Goal: Information Seeking & Learning: Check status

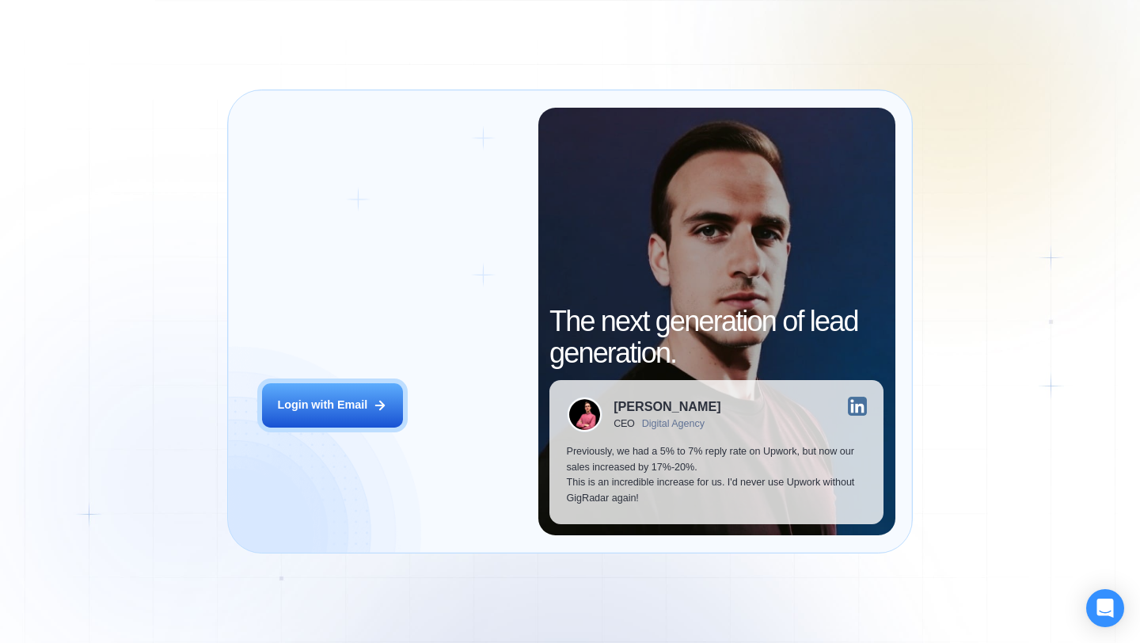
click at [357, 422] on button "Login with Email" at bounding box center [332, 405] width 141 height 44
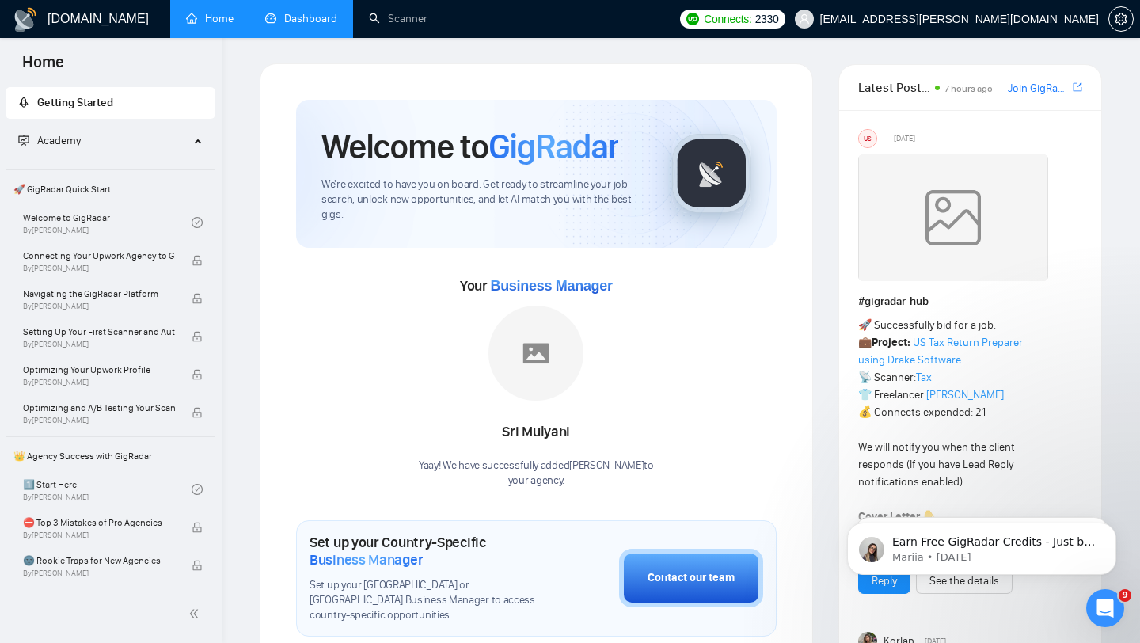
click at [304, 25] on link "Dashboard" at bounding box center [301, 18] width 72 height 13
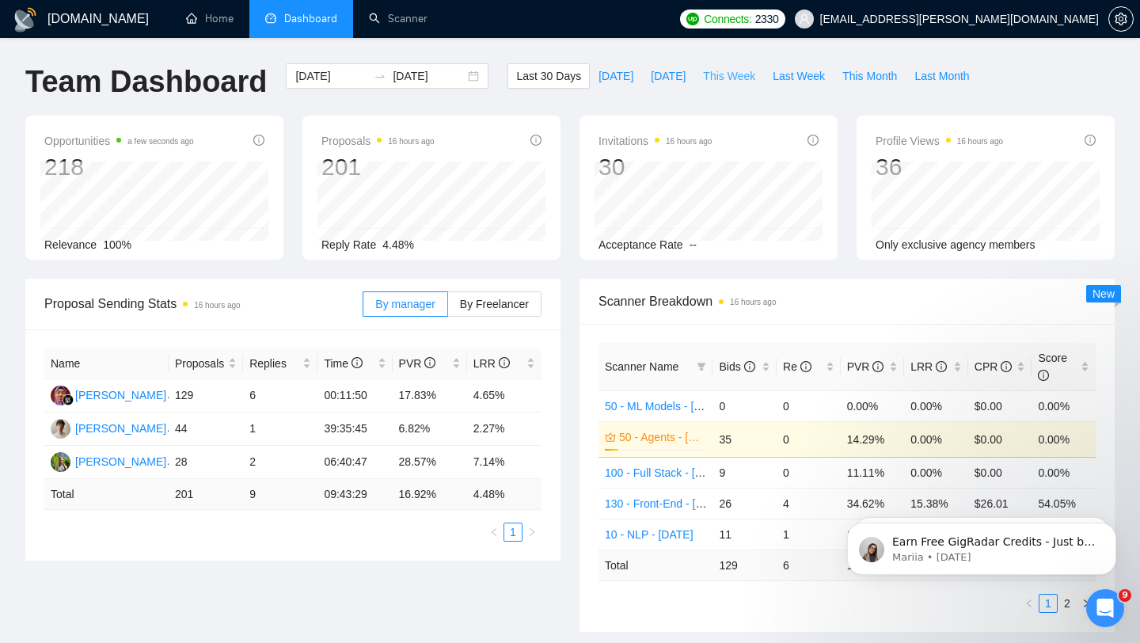
click at [735, 77] on span "This Week" at bounding box center [729, 75] width 52 height 17
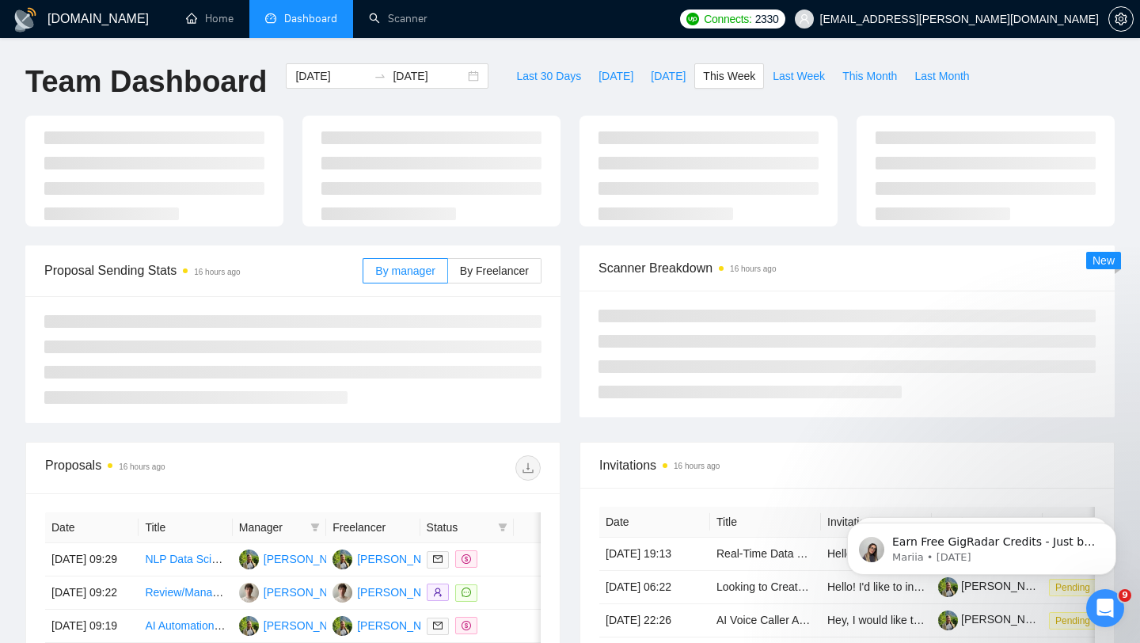
type input "[DATE]"
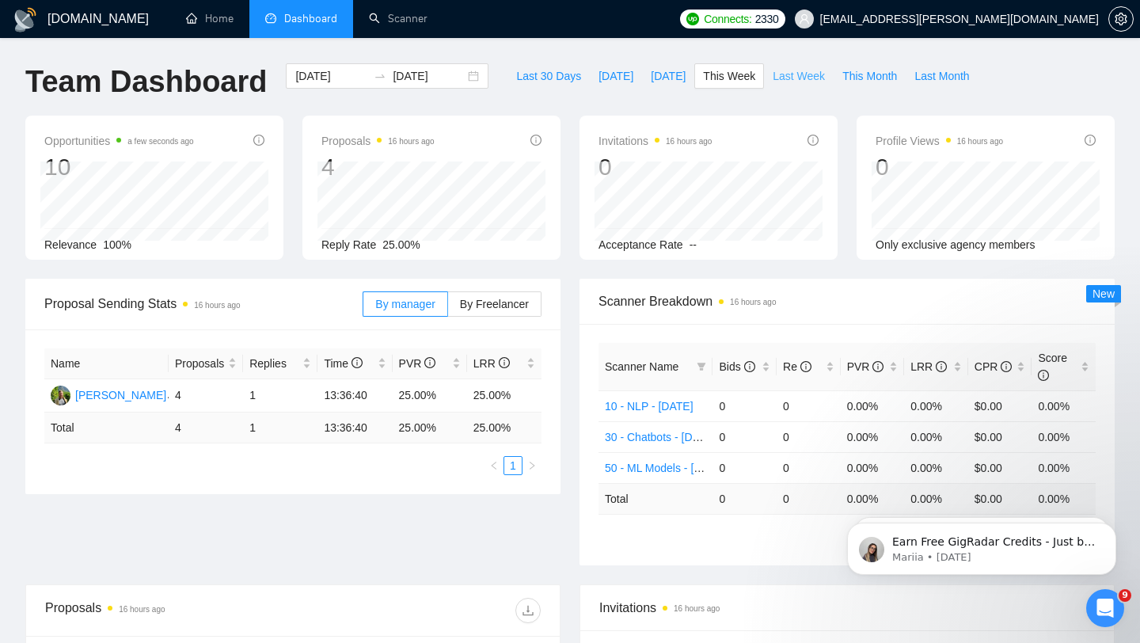
click at [788, 76] on span "Last Week" at bounding box center [799, 75] width 52 height 17
type input "[DATE]"
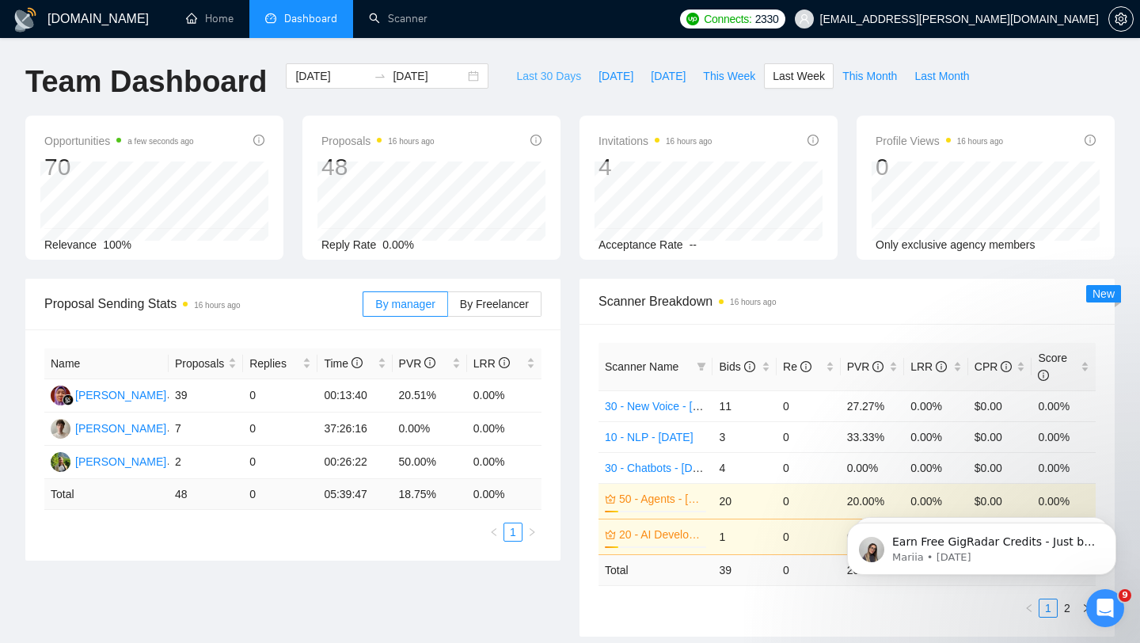
click at [549, 73] on span "Last 30 Days" at bounding box center [548, 75] width 65 height 17
type input "[DATE]"
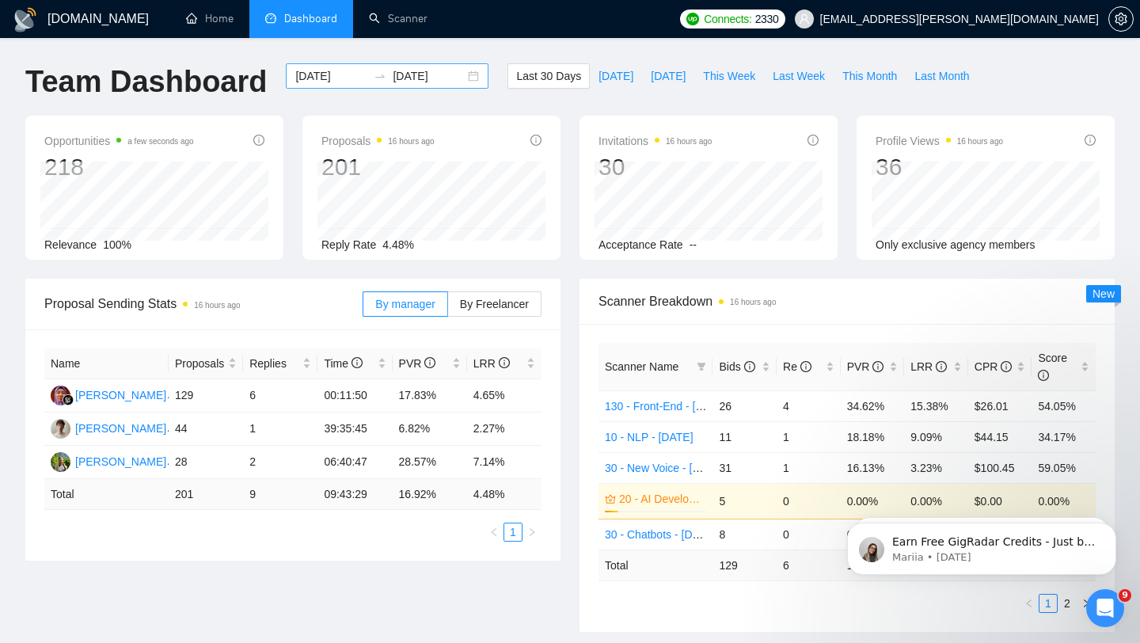
click at [460, 75] on div "[DATE] [DATE]" at bounding box center [387, 75] width 203 height 25
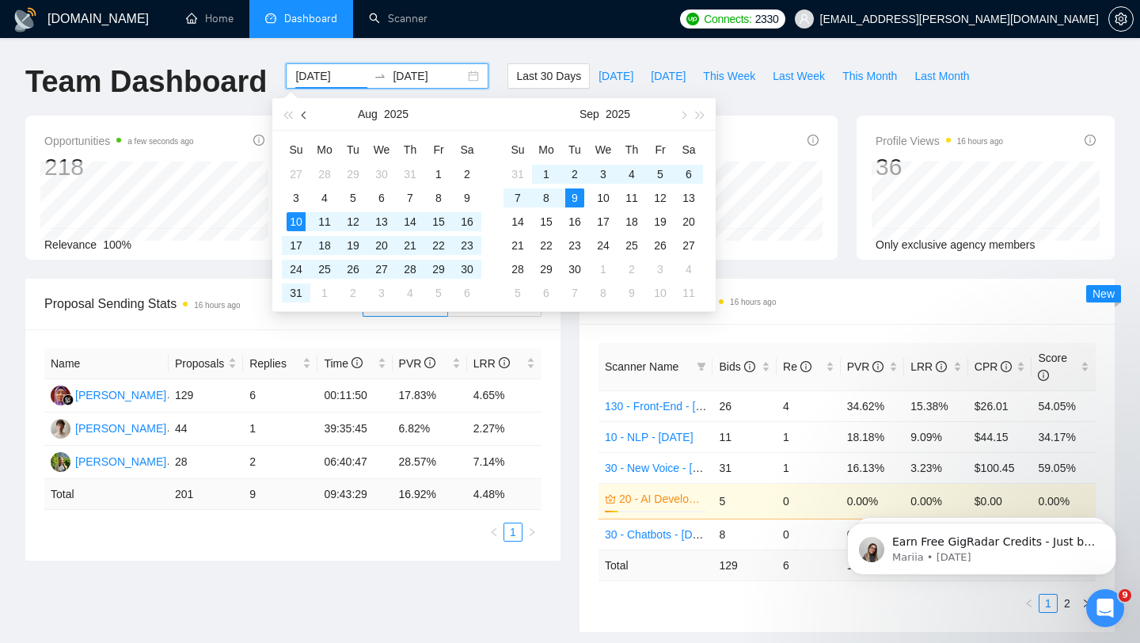
click at [308, 112] on button "button" at bounding box center [304, 114] width 17 height 32
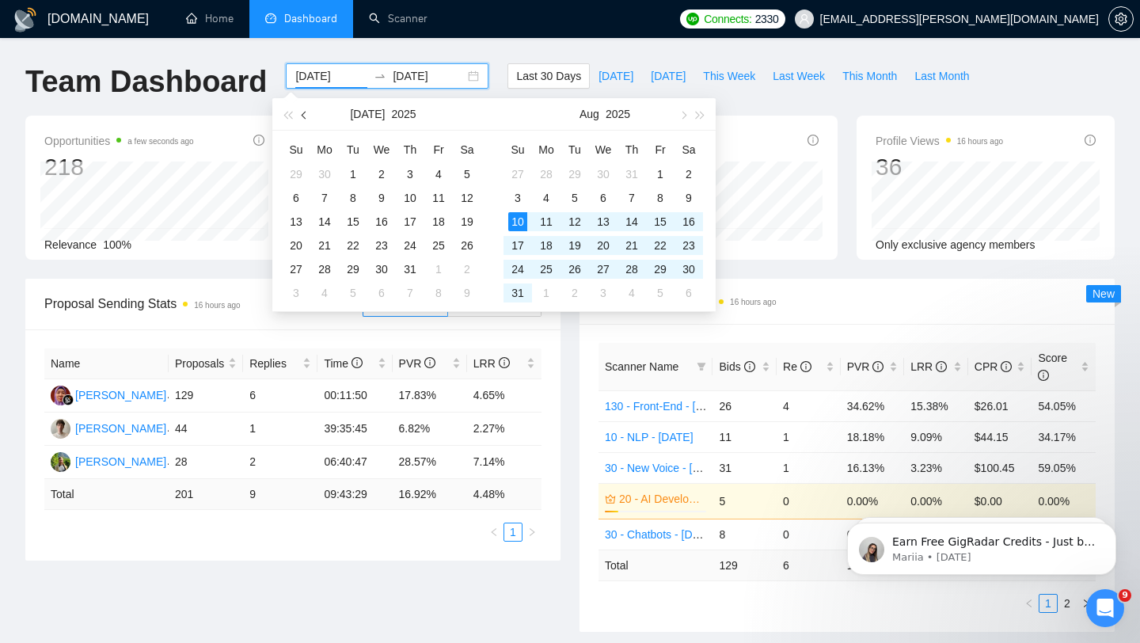
click at [308, 112] on button "button" at bounding box center [304, 114] width 17 height 32
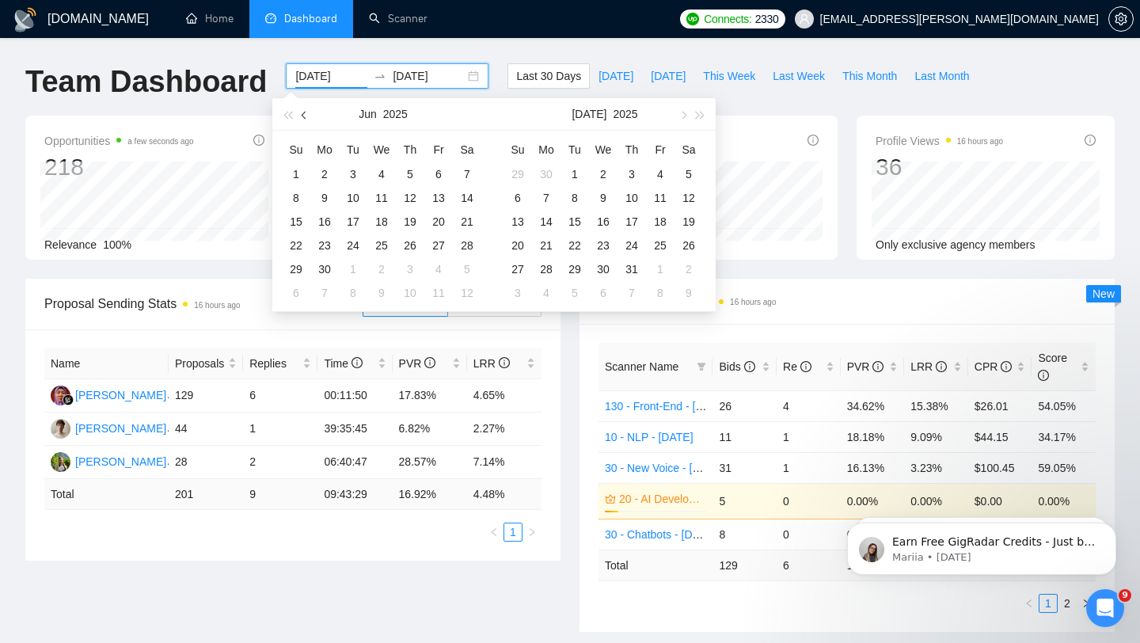
click at [308, 112] on button "button" at bounding box center [304, 114] width 17 height 32
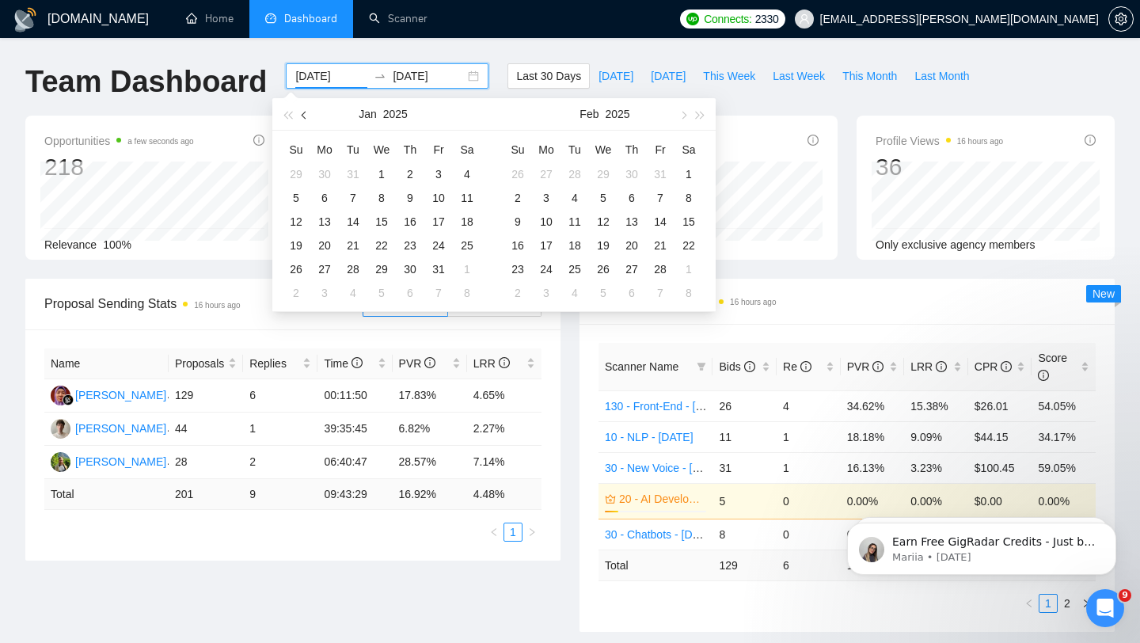
click at [308, 112] on button "button" at bounding box center [304, 114] width 17 height 32
click at [306, 112] on span "button" at bounding box center [306, 115] width 8 height 8
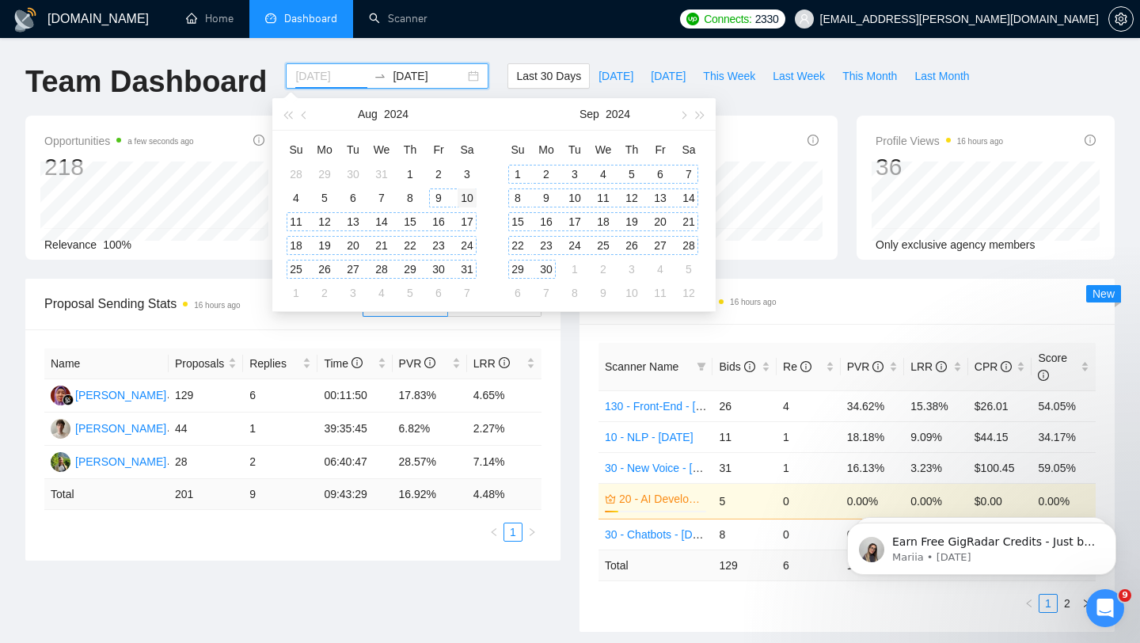
type input "[DATE]"
click at [463, 199] on div "10" at bounding box center [467, 197] width 19 height 19
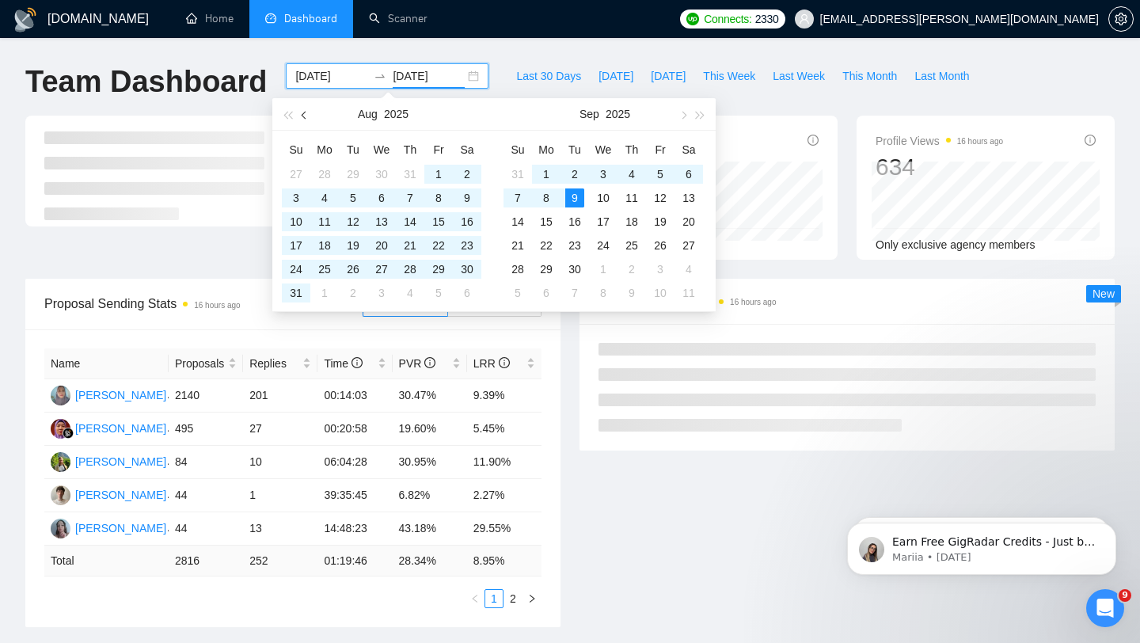
click at [303, 113] on span "button" at bounding box center [306, 115] width 8 height 8
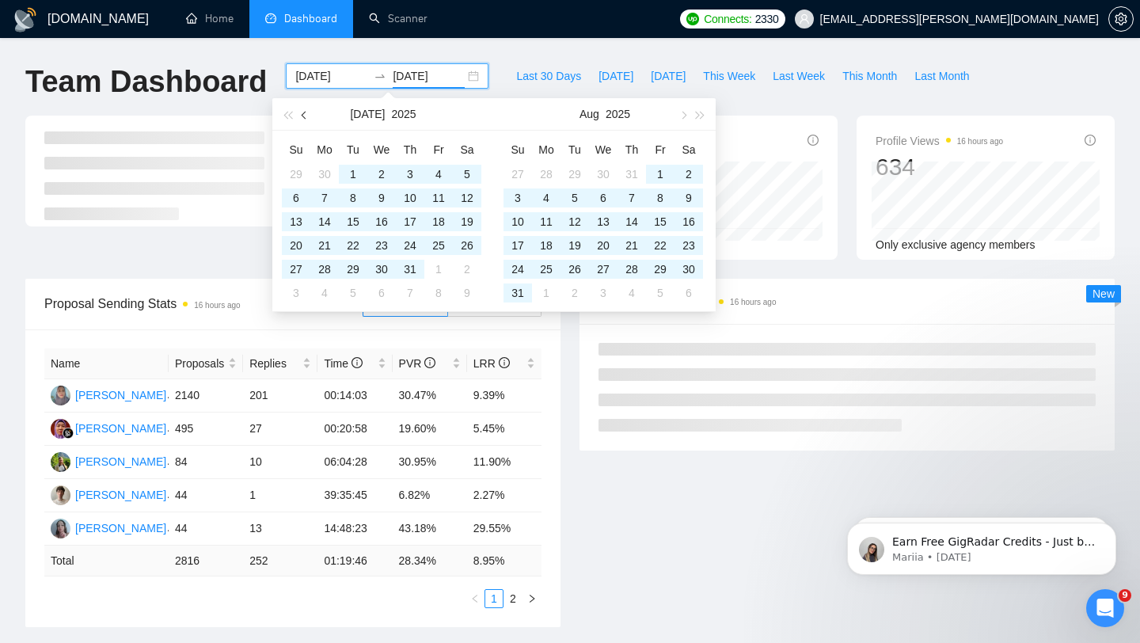
click at [303, 113] on span "button" at bounding box center [306, 115] width 8 height 8
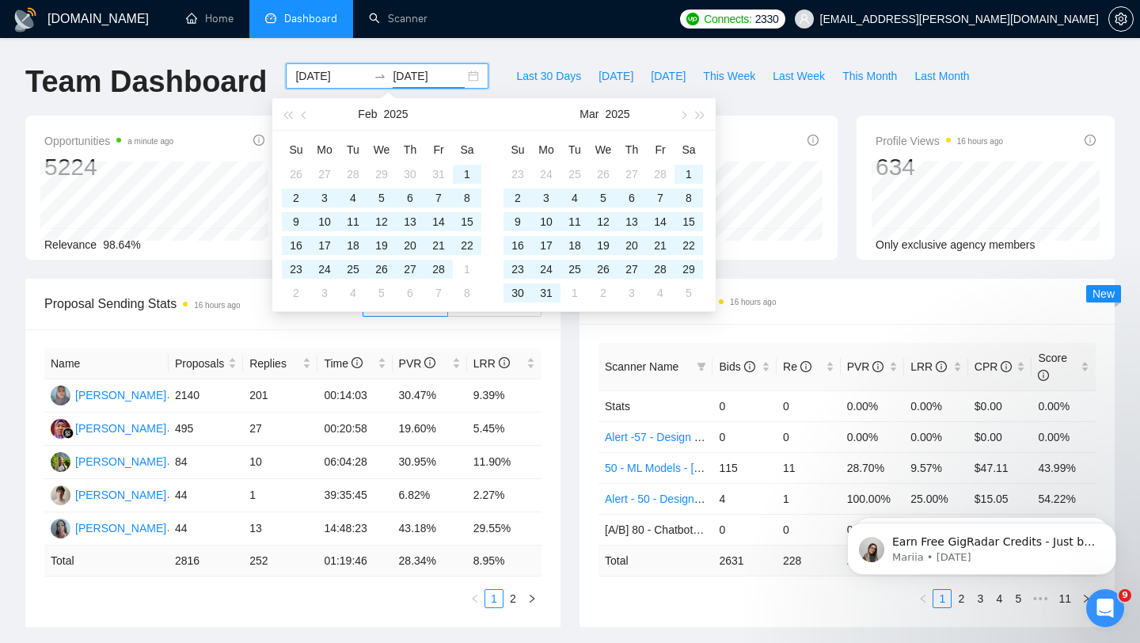
click at [406, 76] on input "[DATE]" at bounding box center [429, 75] width 72 height 17
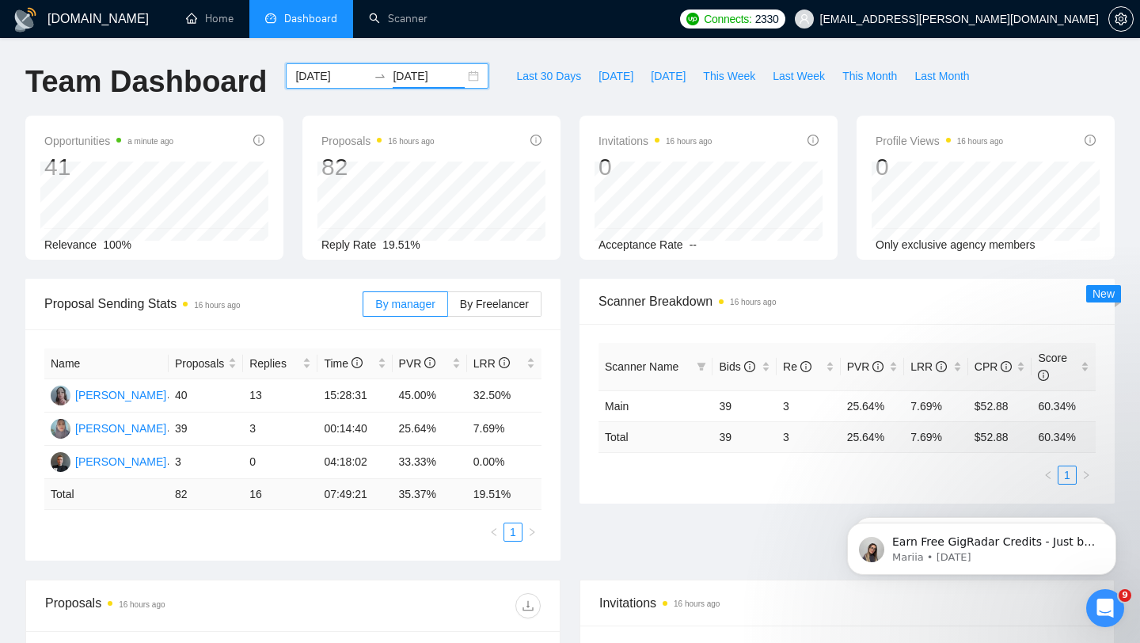
type input "[DATE]"
click at [333, 79] on input "[DATE]" at bounding box center [331, 75] width 72 height 17
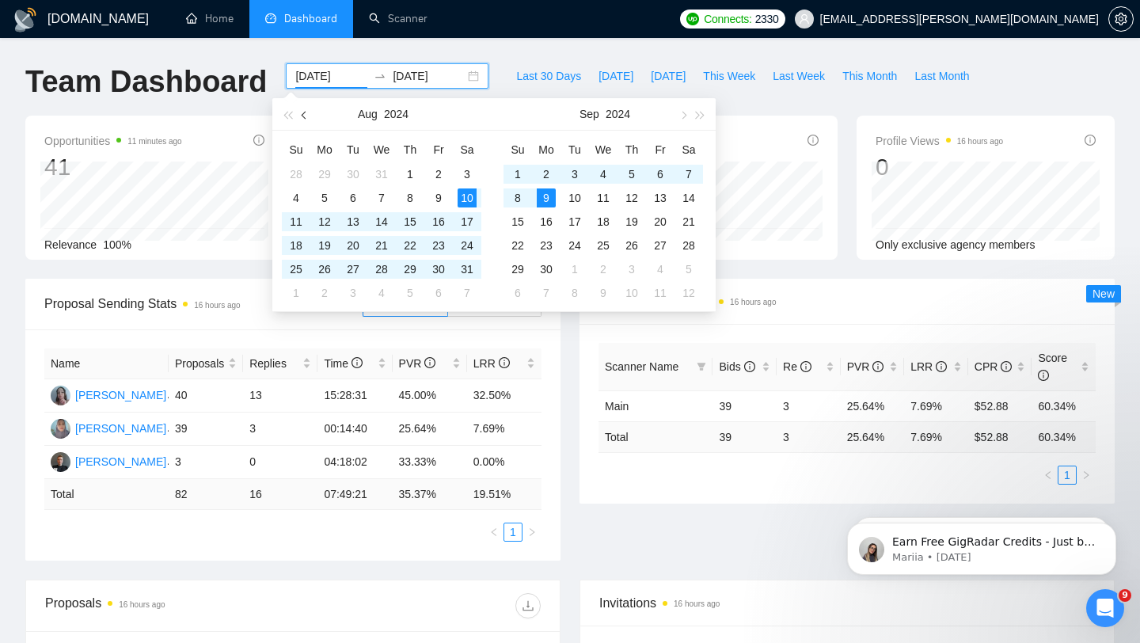
click at [306, 113] on span "button" at bounding box center [306, 115] width 8 height 8
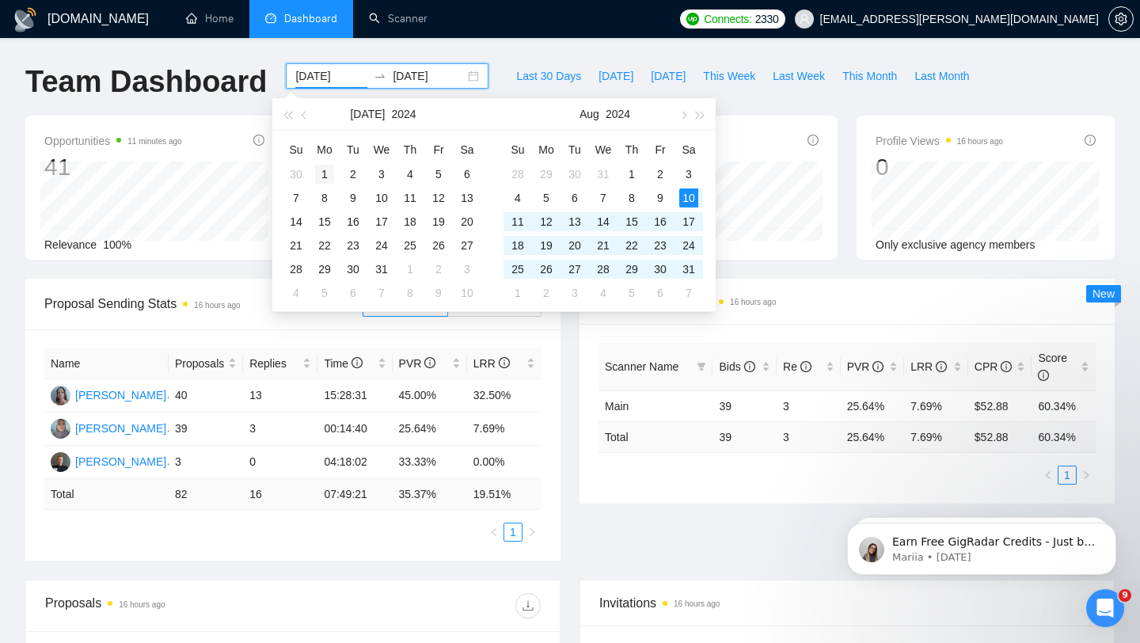
type input "[DATE]"
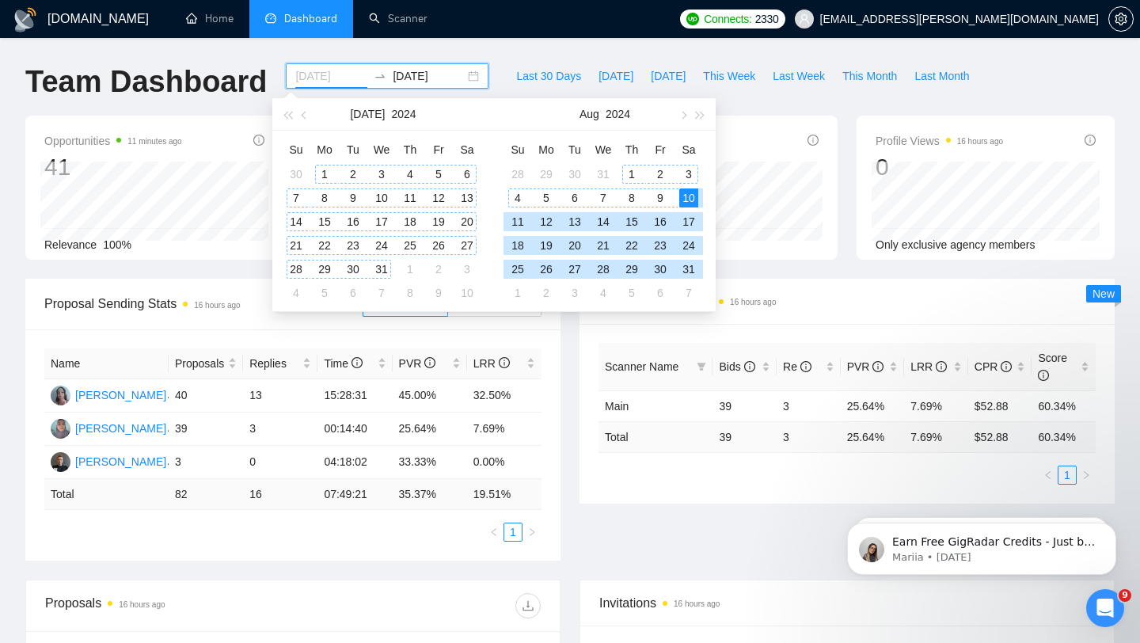
click at [321, 173] on div "1" at bounding box center [324, 174] width 19 height 19
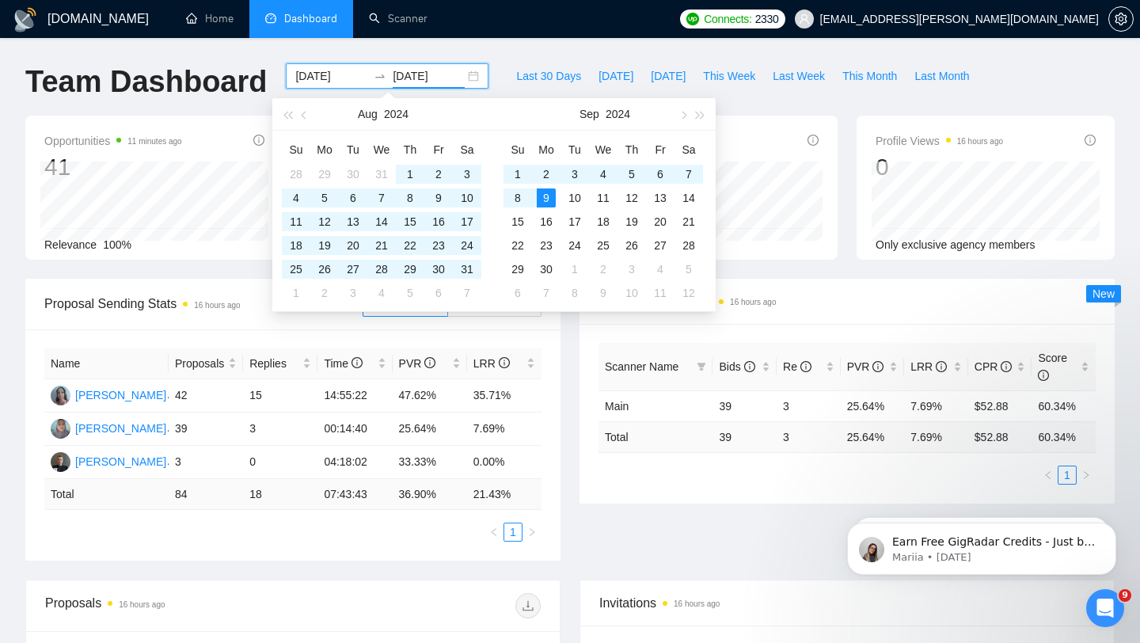
click at [408, 74] on input "[DATE]" at bounding box center [429, 75] width 72 height 17
click at [423, 78] on input "[DATE]" at bounding box center [429, 75] width 72 height 17
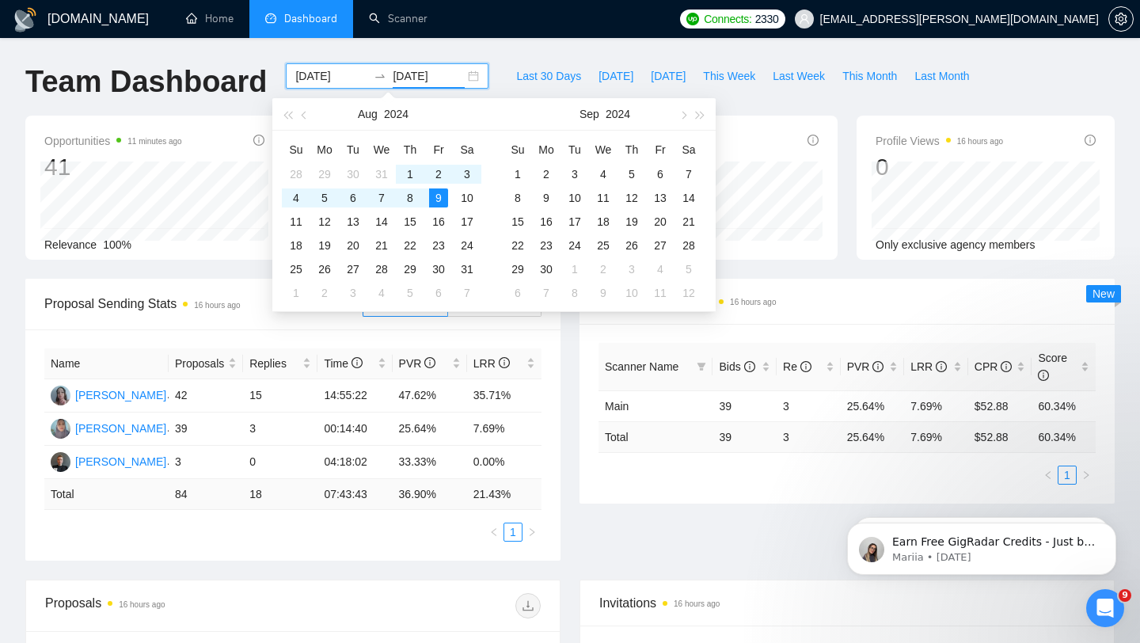
click at [443, 69] on input "[DATE]" at bounding box center [429, 75] width 72 height 17
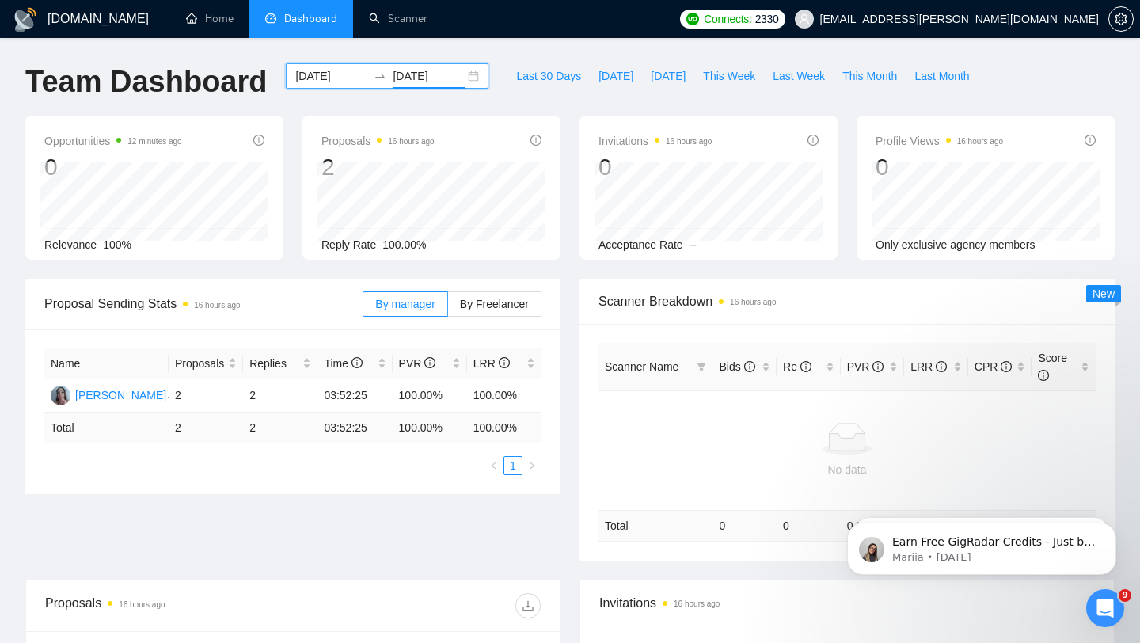
type input "[DATE]"
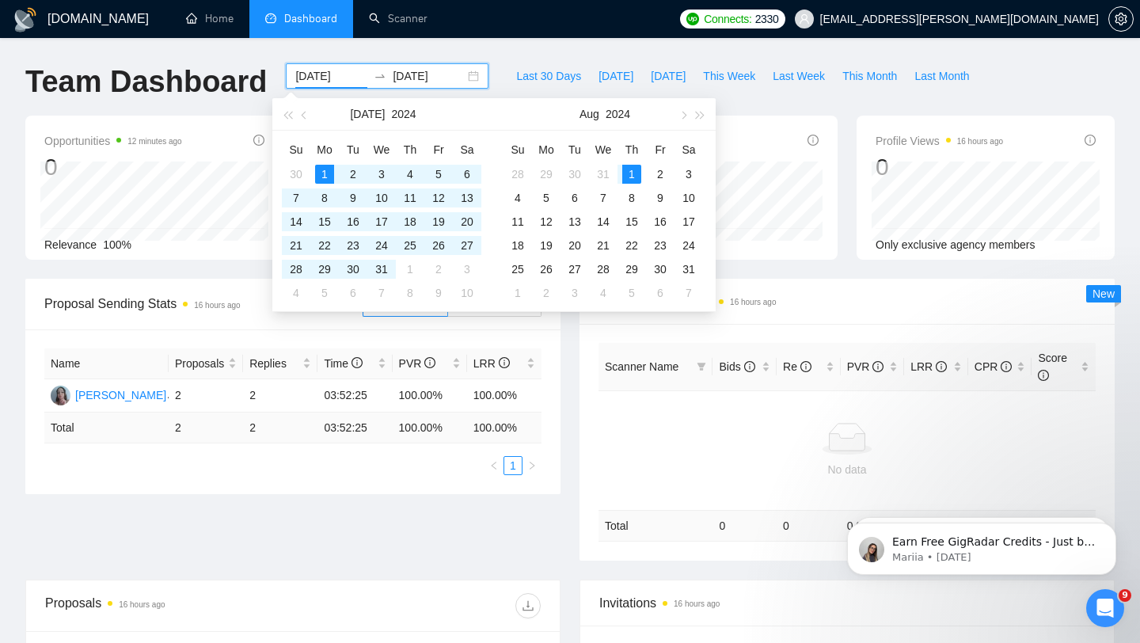
click at [339, 78] on input "[DATE]" at bounding box center [331, 75] width 72 height 17
type input "[DATE]"
click at [637, 176] on div "1" at bounding box center [631, 174] width 19 height 19
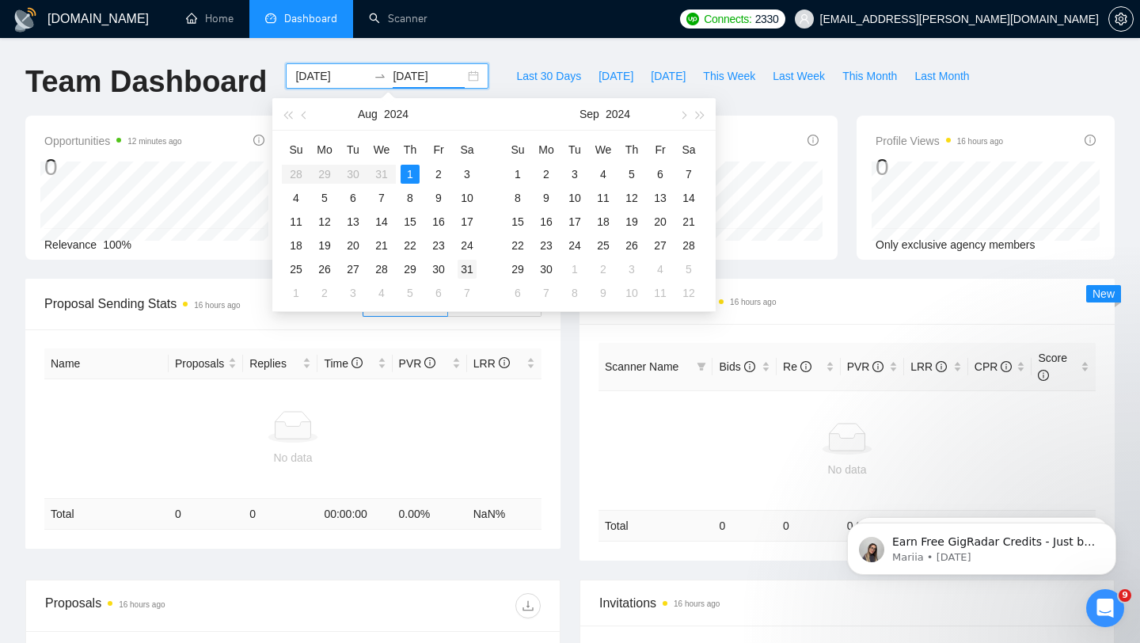
type input "[DATE]"
click at [469, 265] on div "31" at bounding box center [467, 269] width 19 height 19
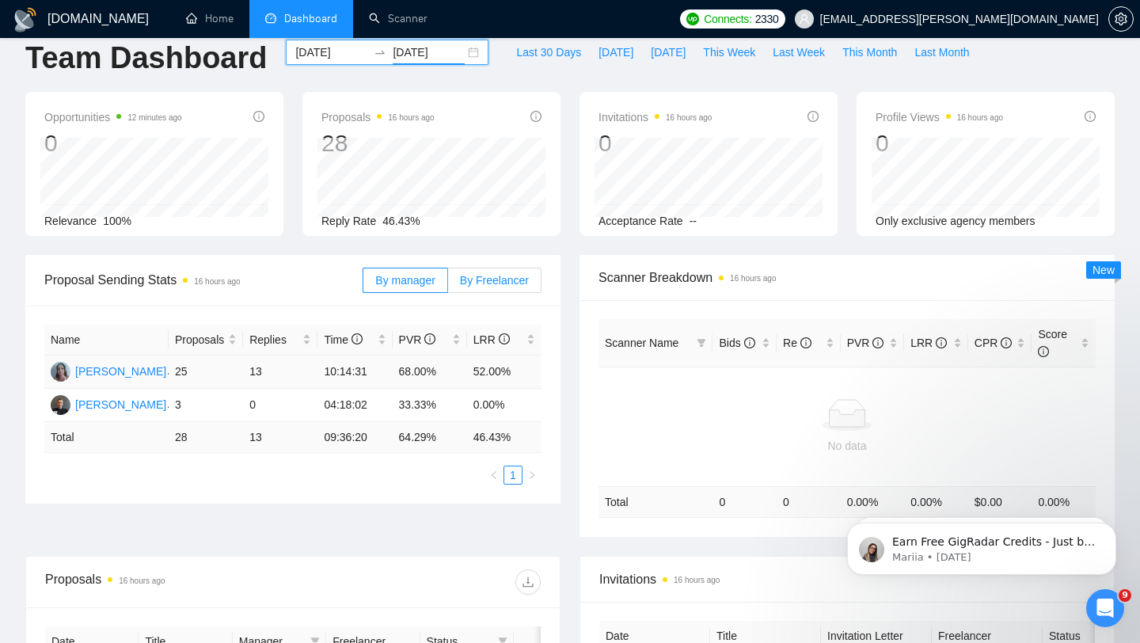
scroll to position [25, 0]
click at [330, 54] on input "[DATE]" at bounding box center [331, 50] width 72 height 17
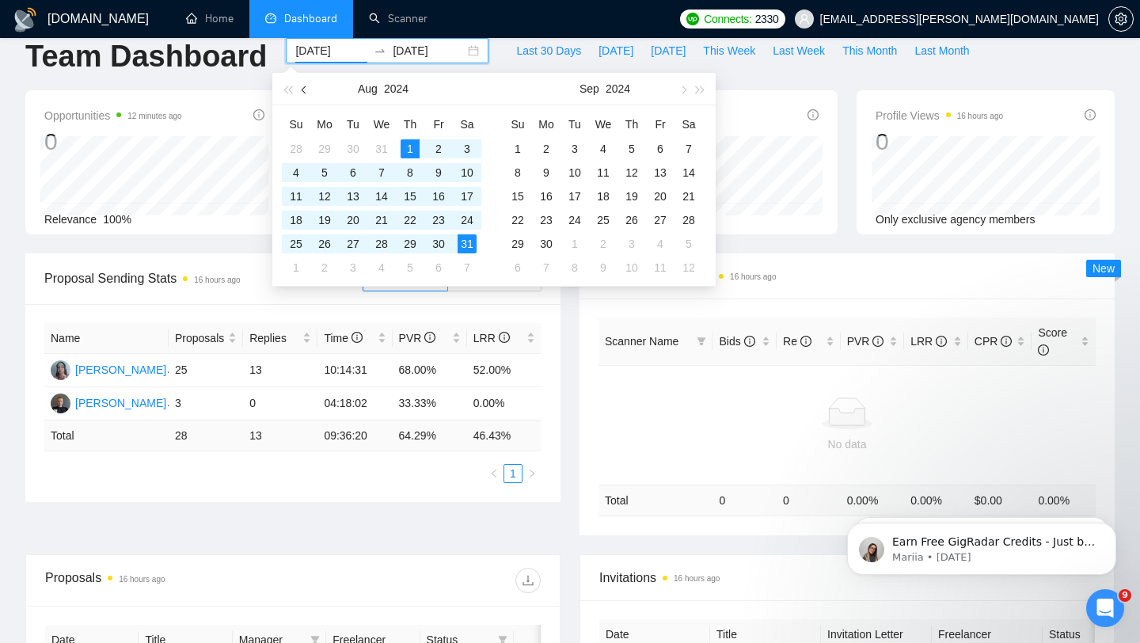
click at [303, 93] on button "button" at bounding box center [304, 89] width 17 height 32
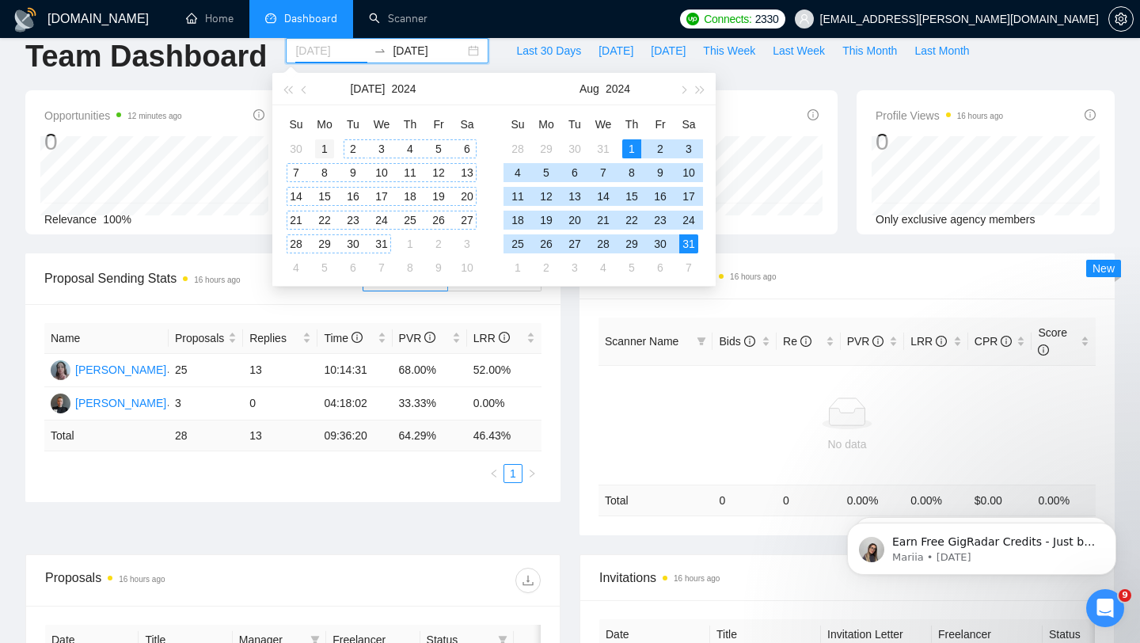
type input "[DATE]"
click at [329, 149] on div "1" at bounding box center [324, 148] width 19 height 19
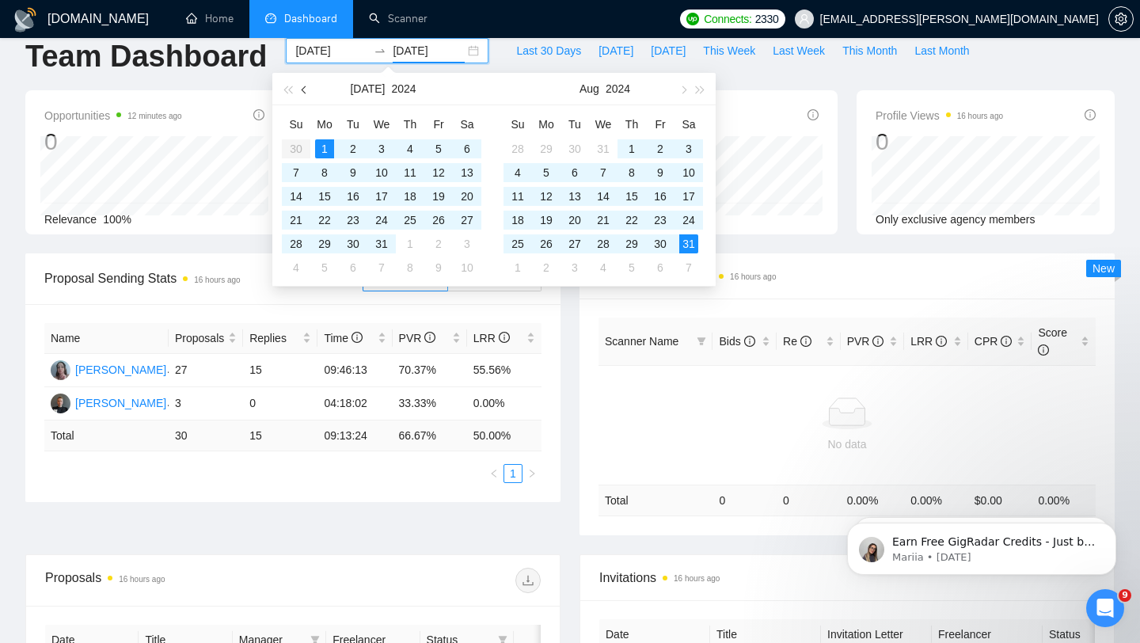
click at [306, 89] on span "button" at bounding box center [306, 90] width 8 height 8
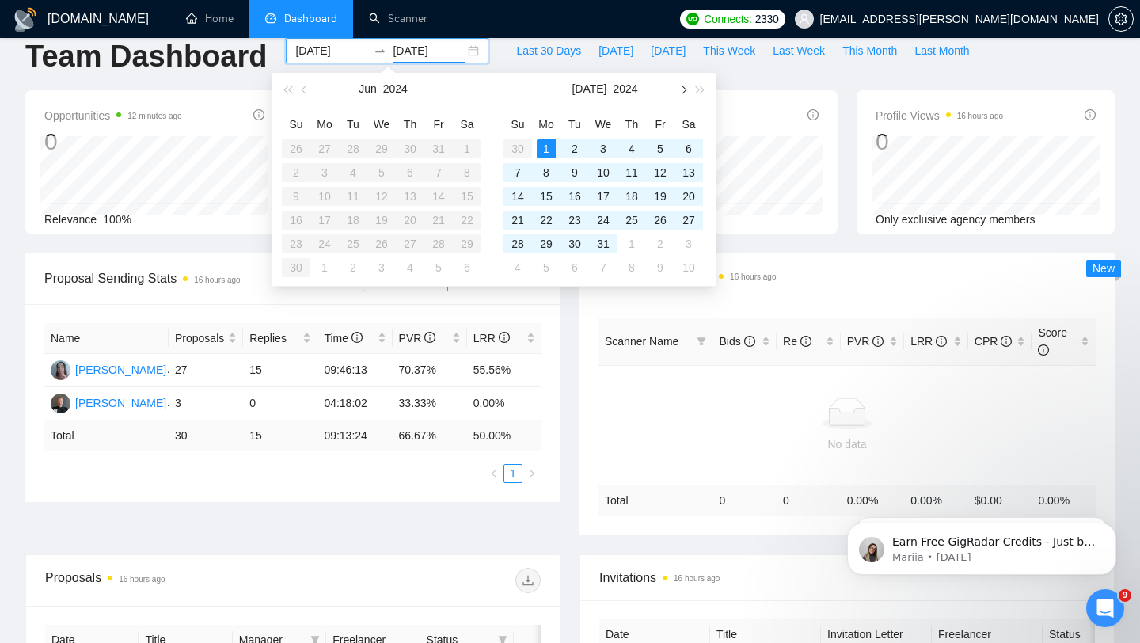
click at [680, 91] on span "button" at bounding box center [682, 90] width 8 height 8
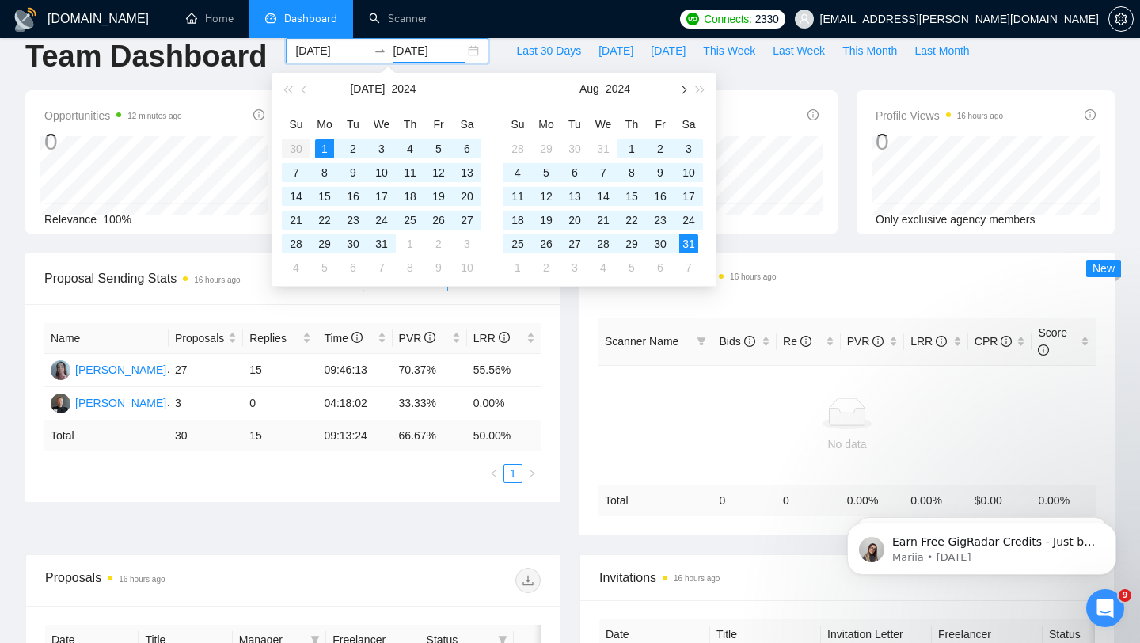
click at [680, 91] on span "button" at bounding box center [682, 90] width 8 height 8
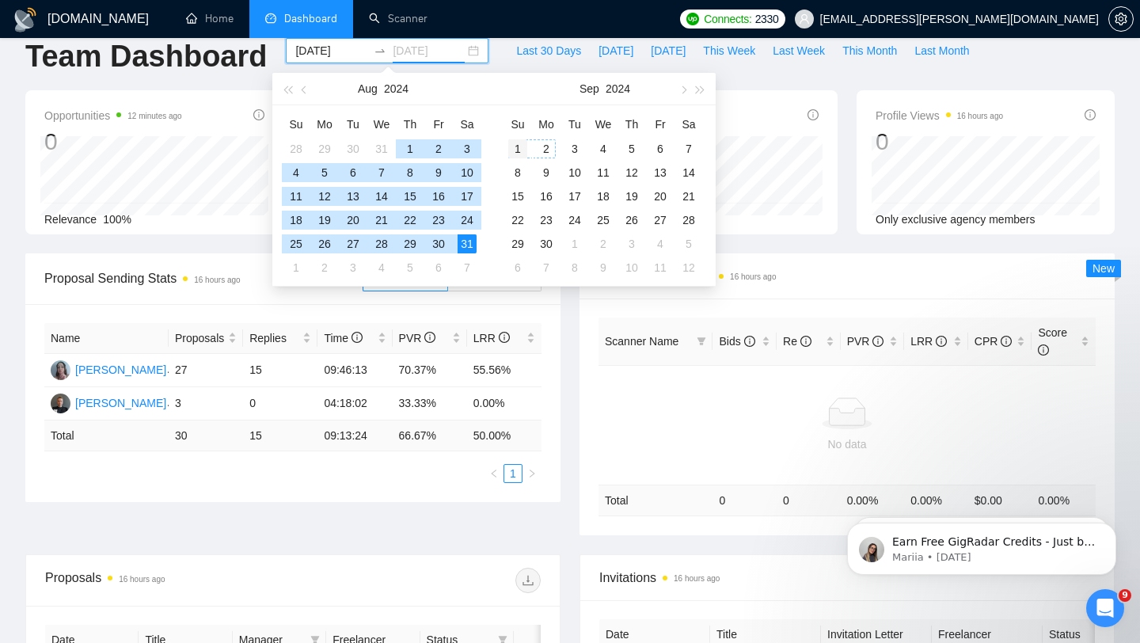
type input "[DATE]"
click at [519, 144] on div "1" at bounding box center [517, 148] width 19 height 19
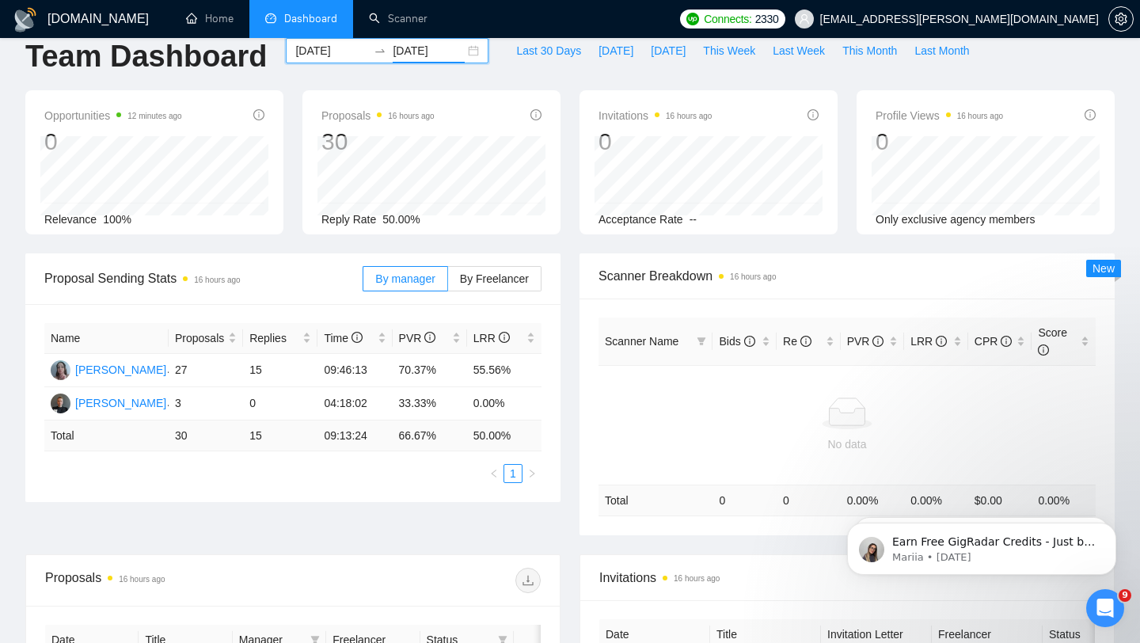
click at [341, 53] on input "[DATE]" at bounding box center [331, 50] width 72 height 17
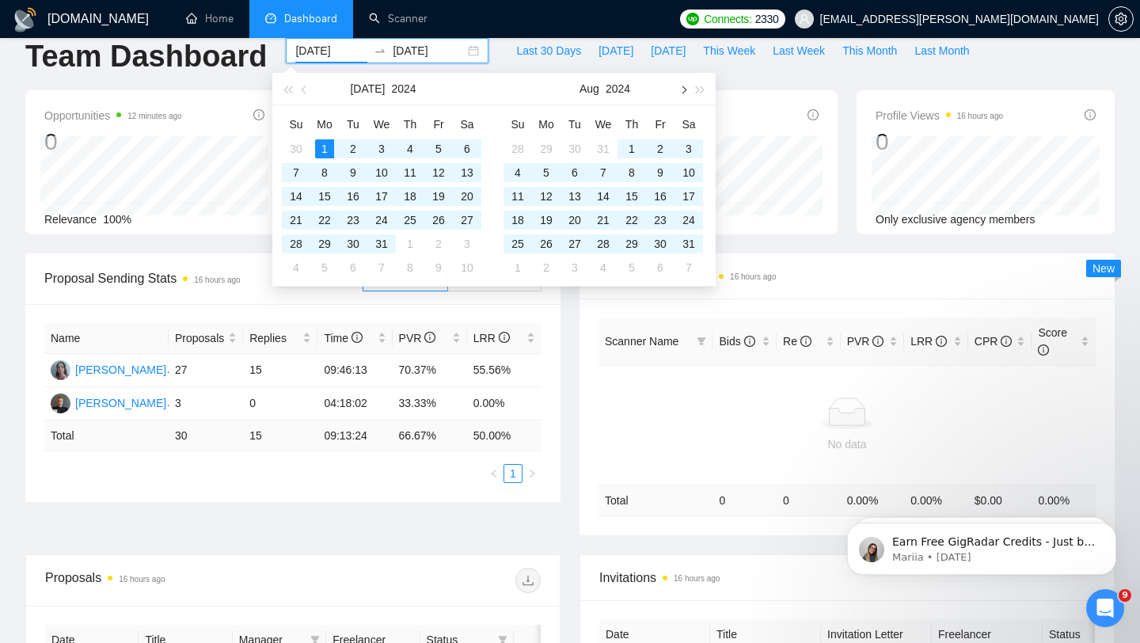
click at [678, 88] on span "button" at bounding box center [682, 90] width 8 height 8
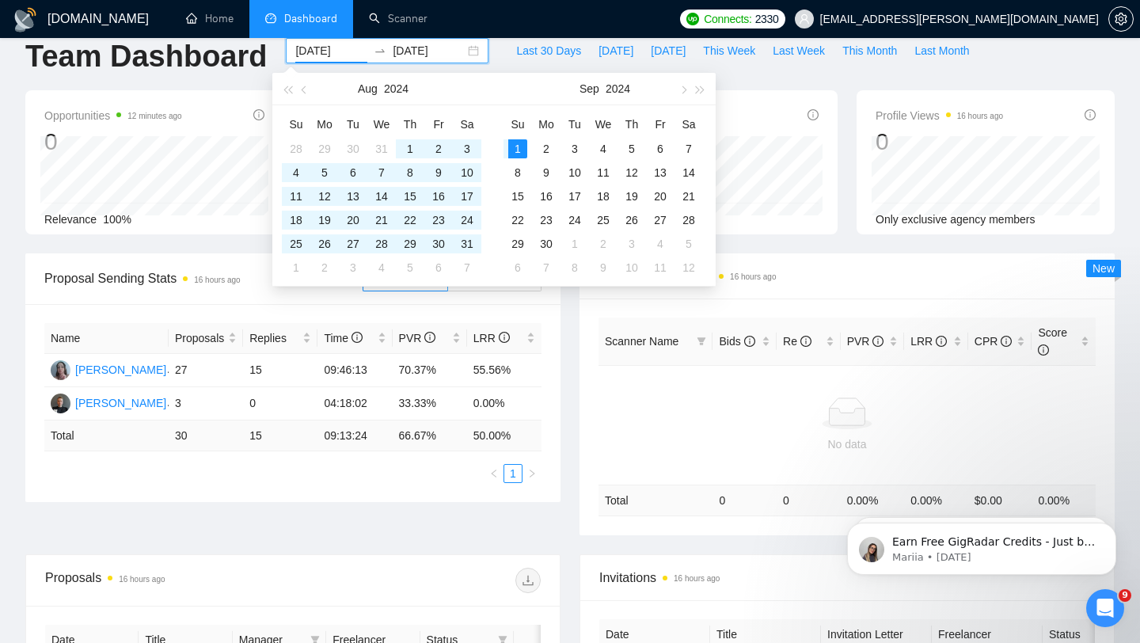
type input "[DATE]"
click at [515, 146] on div "1" at bounding box center [517, 148] width 19 height 19
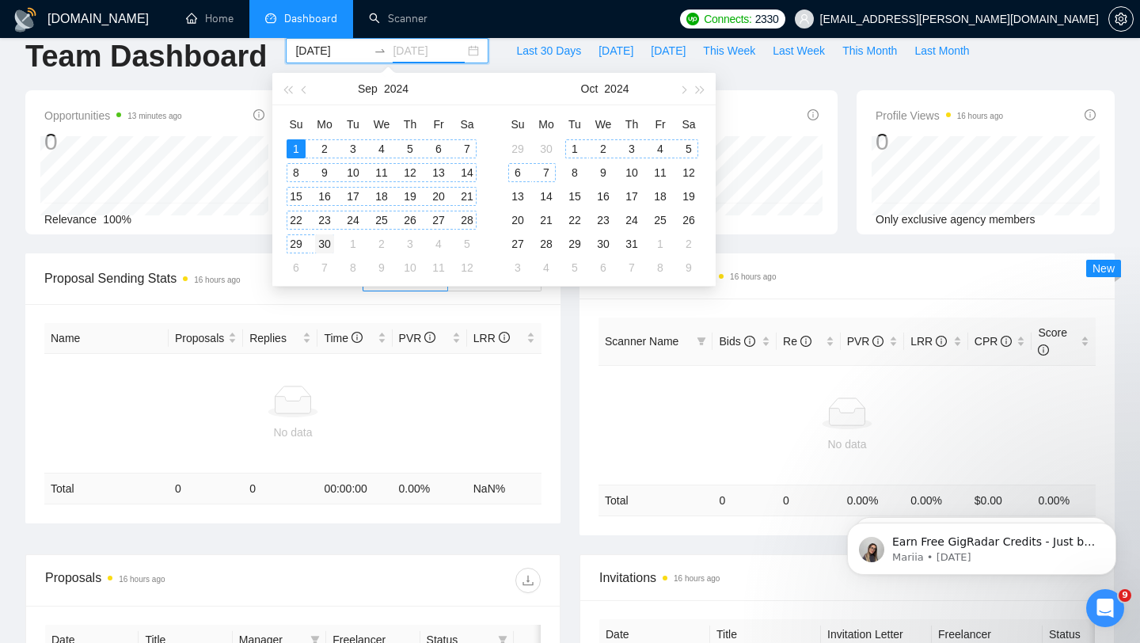
type input "[DATE]"
click at [325, 249] on div "30" at bounding box center [324, 243] width 19 height 19
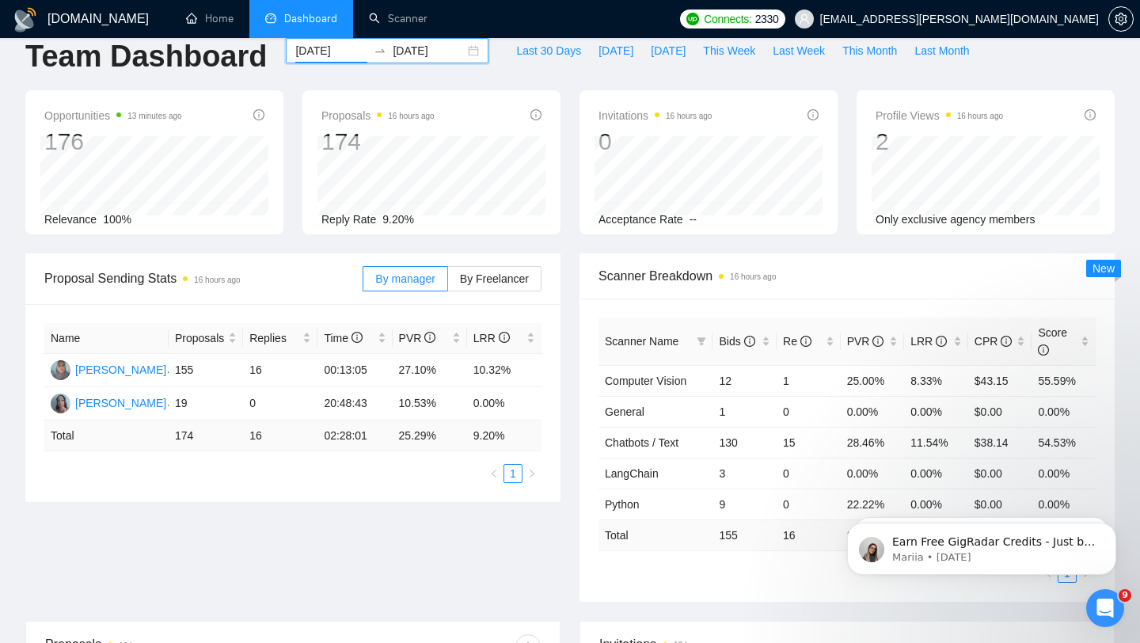
click at [340, 51] on input "[DATE]" at bounding box center [331, 50] width 72 height 17
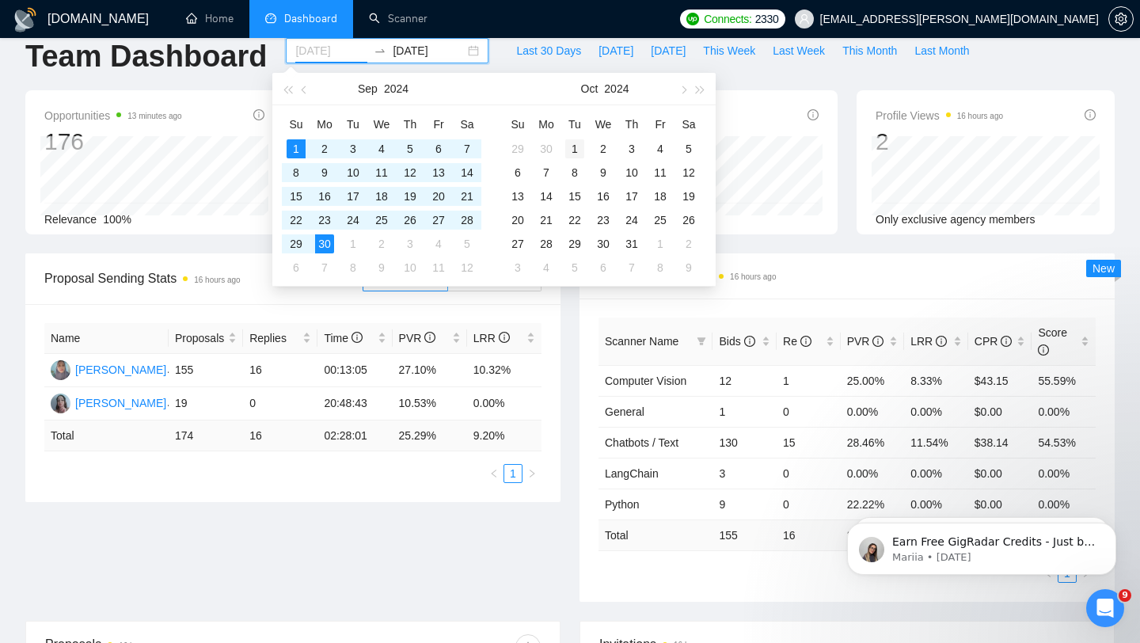
type input "[DATE]"
click at [576, 143] on div "1" at bounding box center [574, 148] width 19 height 19
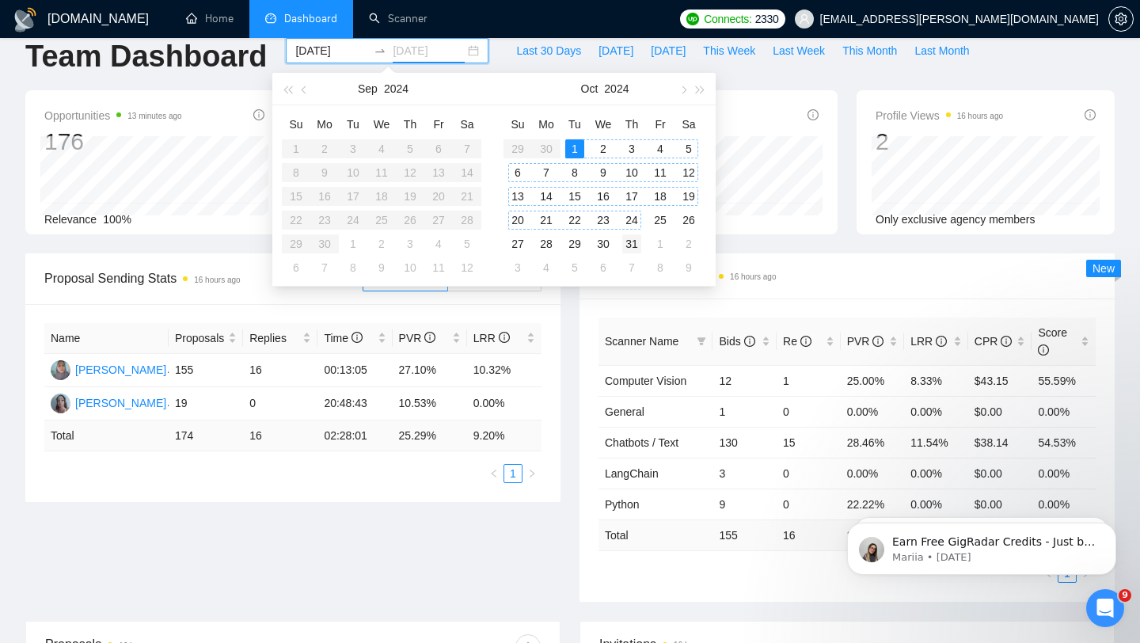
type input "[DATE]"
click at [636, 238] on div "31" at bounding box center [631, 243] width 19 height 19
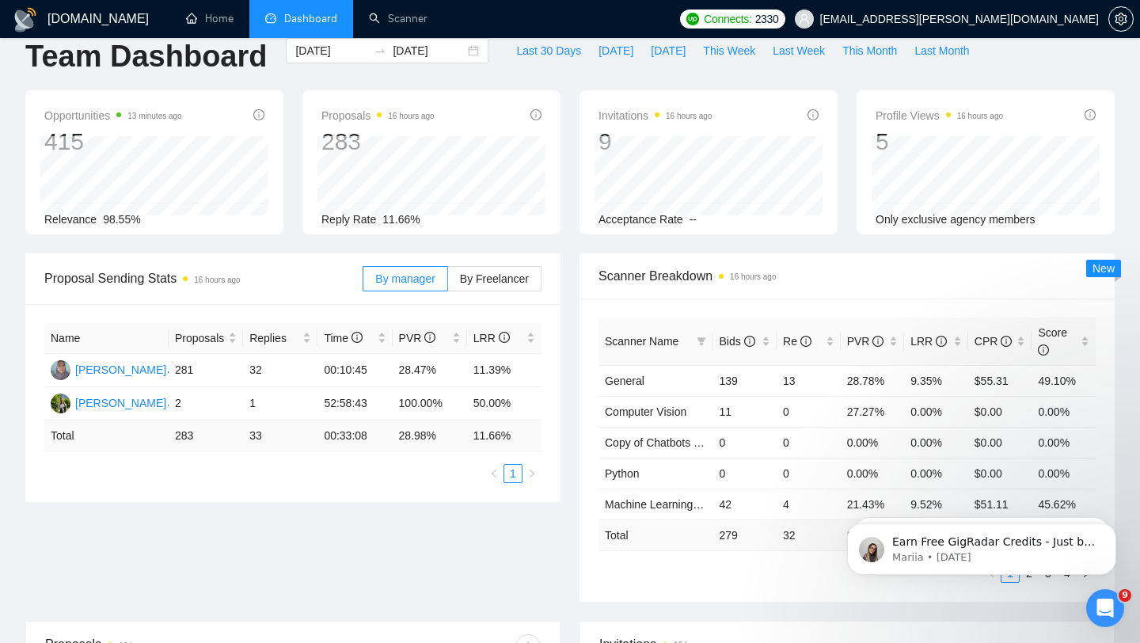
click at [441, 476] on ul "1" at bounding box center [292, 473] width 497 height 19
click at [327, 51] on input "[DATE]" at bounding box center [331, 50] width 72 height 17
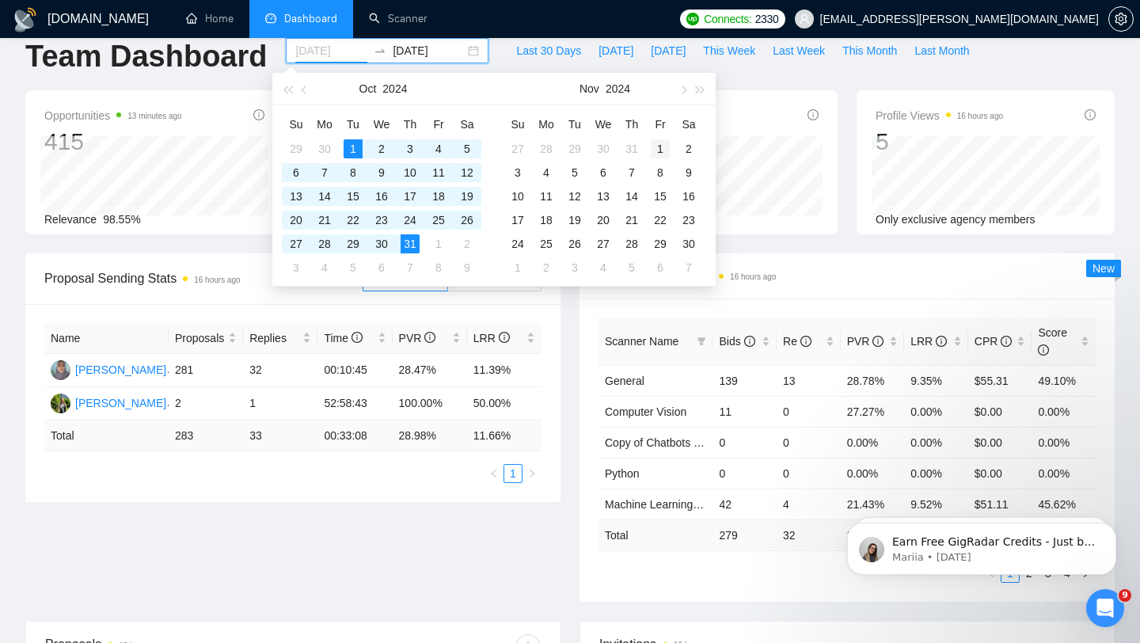
type input "[DATE]"
click at [658, 148] on div "1" at bounding box center [660, 148] width 19 height 19
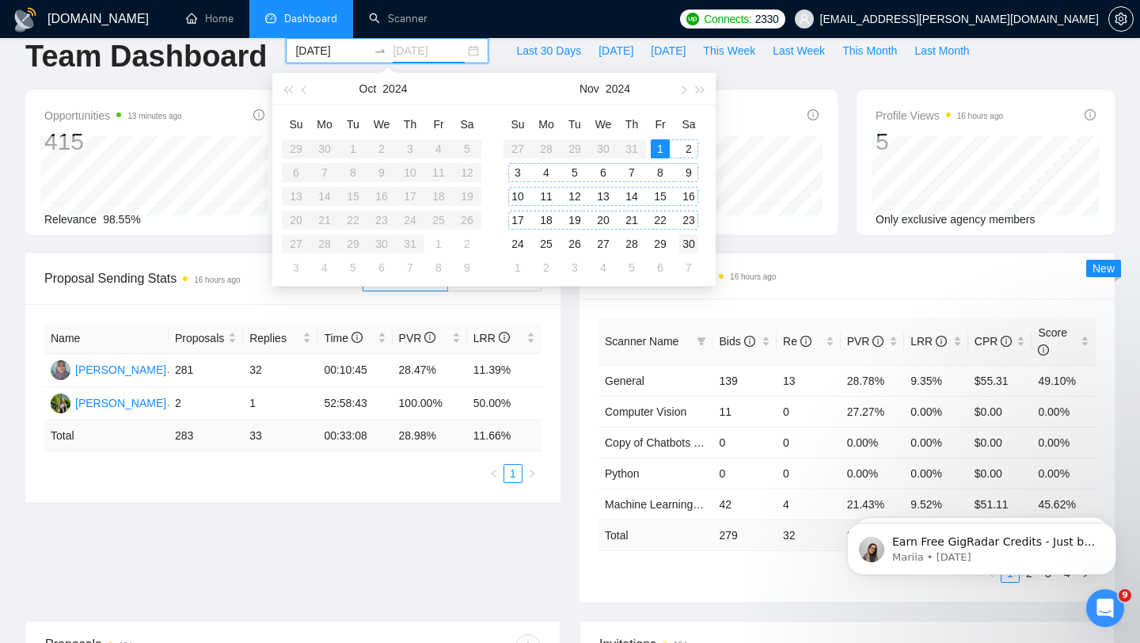
type input "[DATE]"
click at [690, 241] on div "30" at bounding box center [688, 243] width 19 height 19
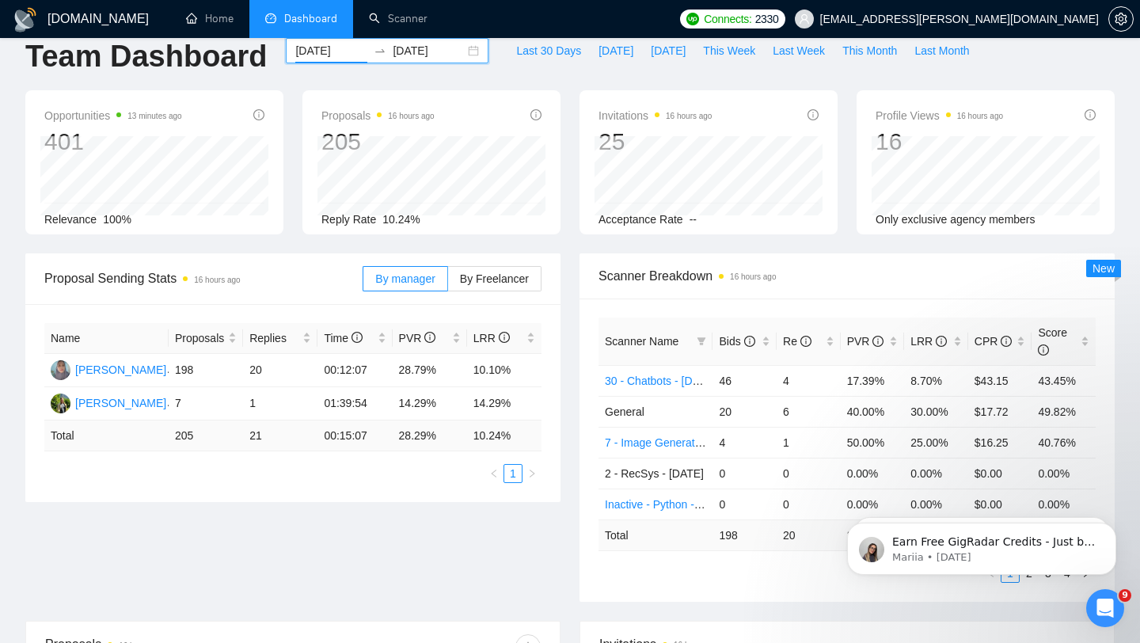
click at [321, 52] on input "[DATE]" at bounding box center [331, 50] width 72 height 17
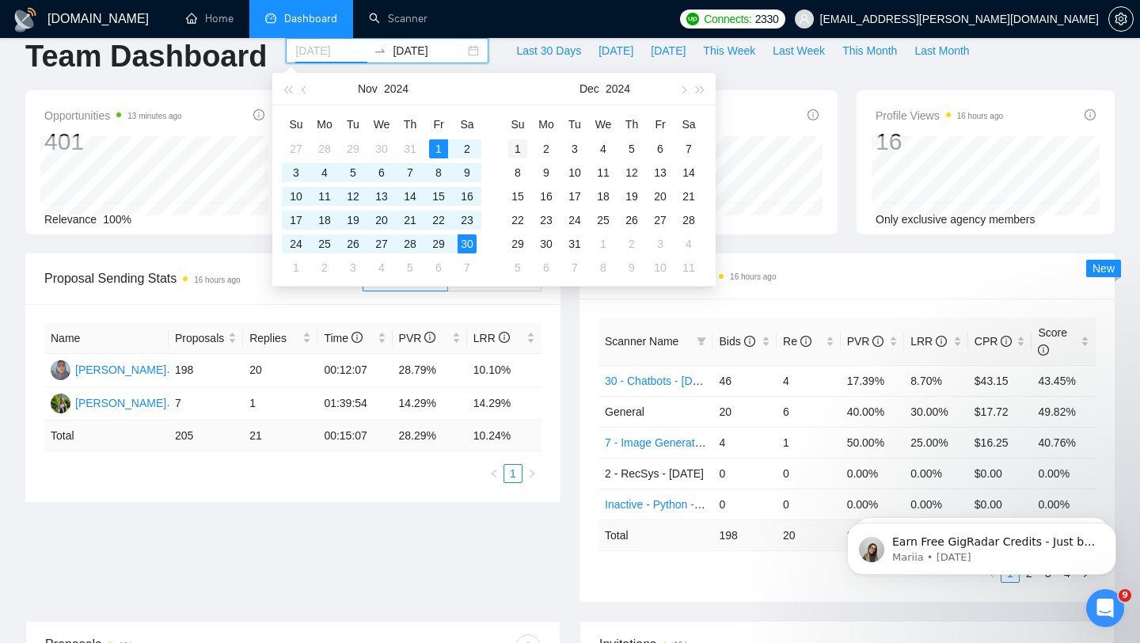
type input "[DATE]"
click at [522, 145] on div "1" at bounding box center [517, 148] width 19 height 19
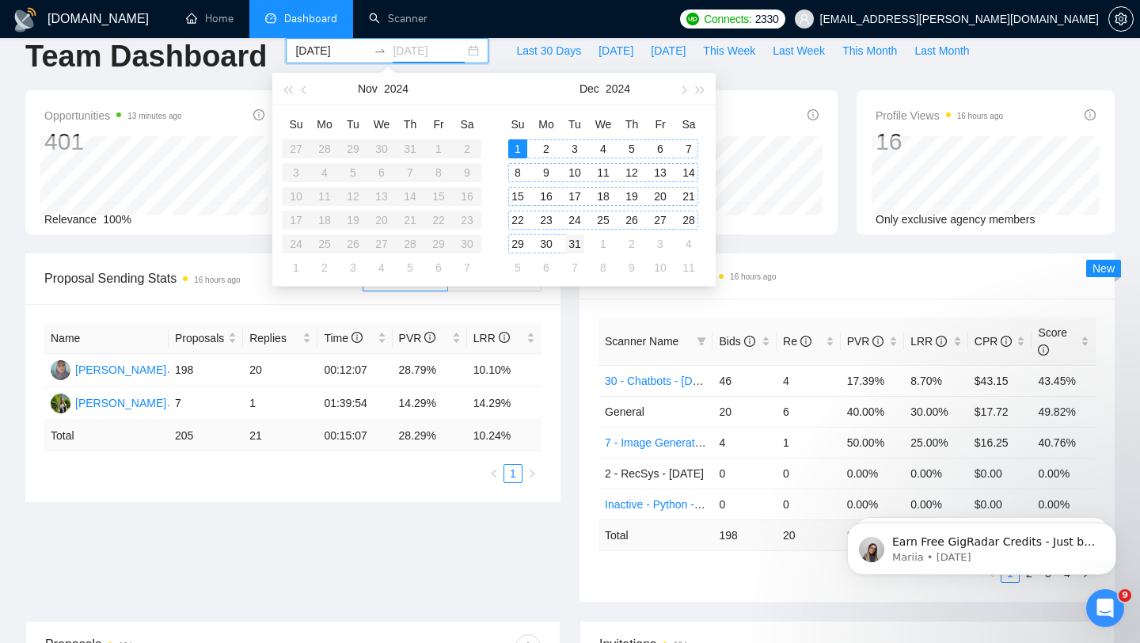
type input "[DATE]"
click at [571, 239] on div "31" at bounding box center [574, 243] width 19 height 19
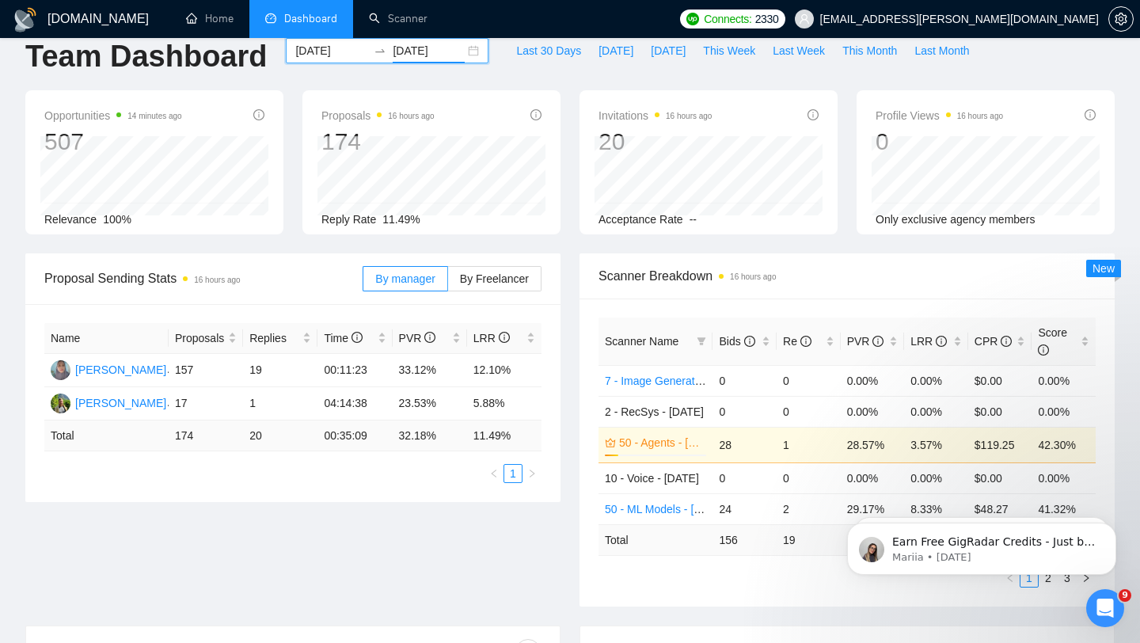
click at [336, 56] on input "[DATE]" at bounding box center [331, 50] width 72 height 17
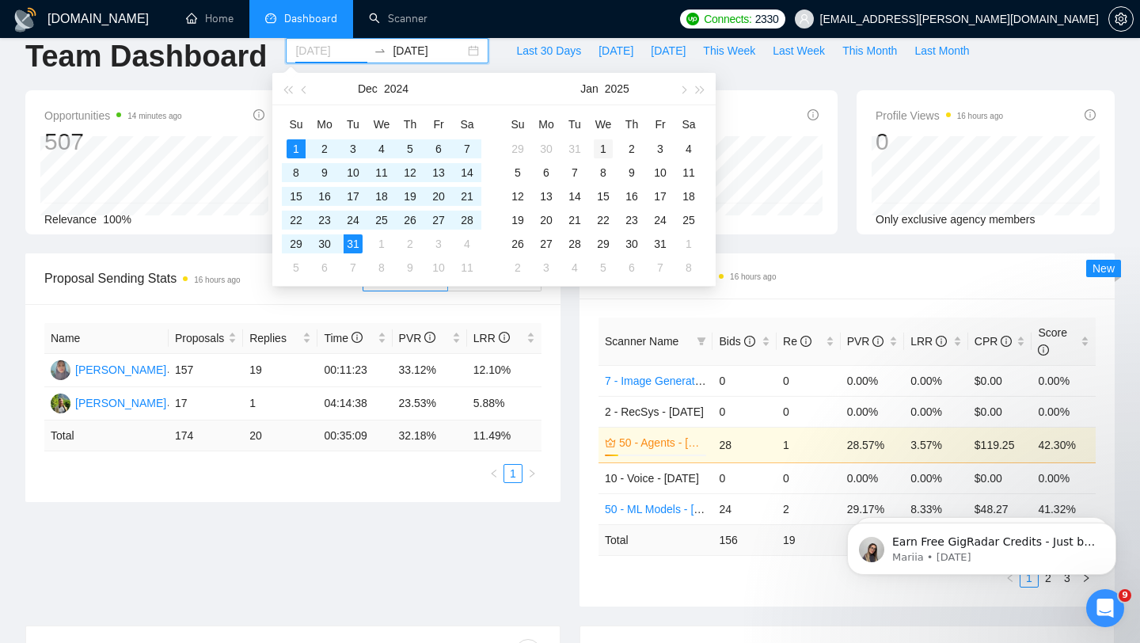
type input "[DATE]"
click at [602, 151] on div "1" at bounding box center [603, 148] width 19 height 19
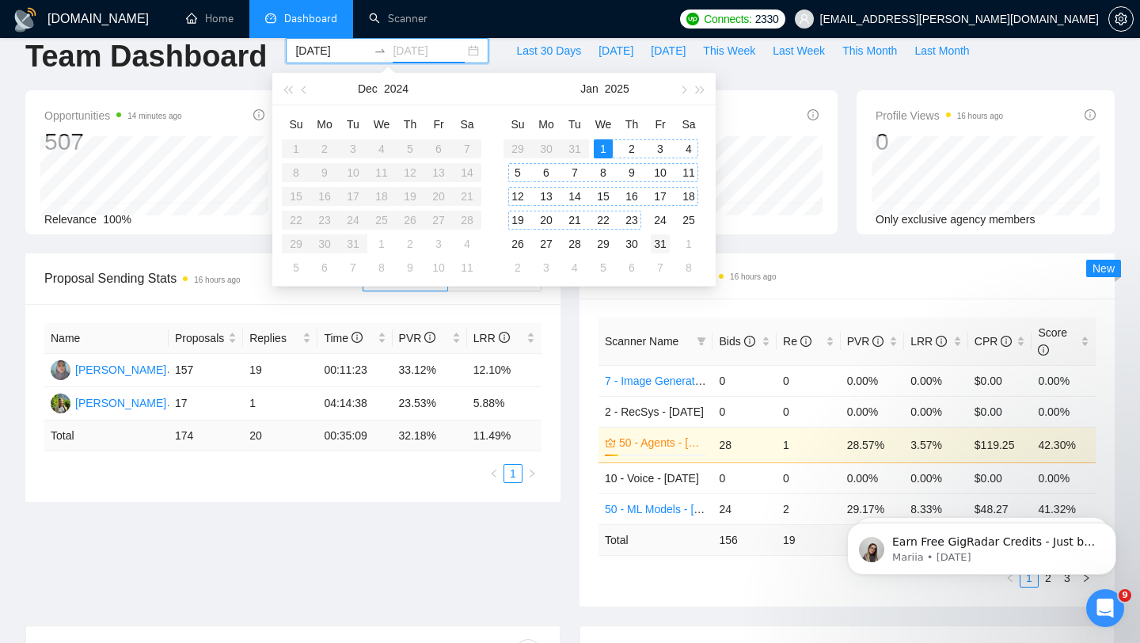
type input "[DATE]"
click at [661, 243] on div "31" at bounding box center [660, 243] width 19 height 19
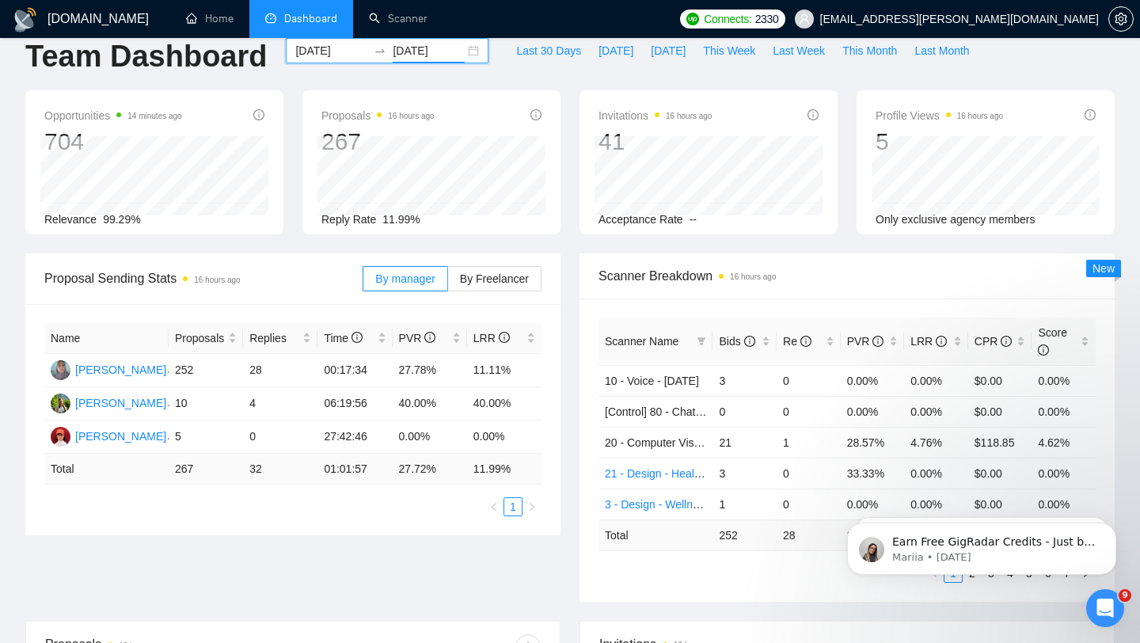
click at [333, 51] on input "[DATE]" at bounding box center [331, 50] width 72 height 17
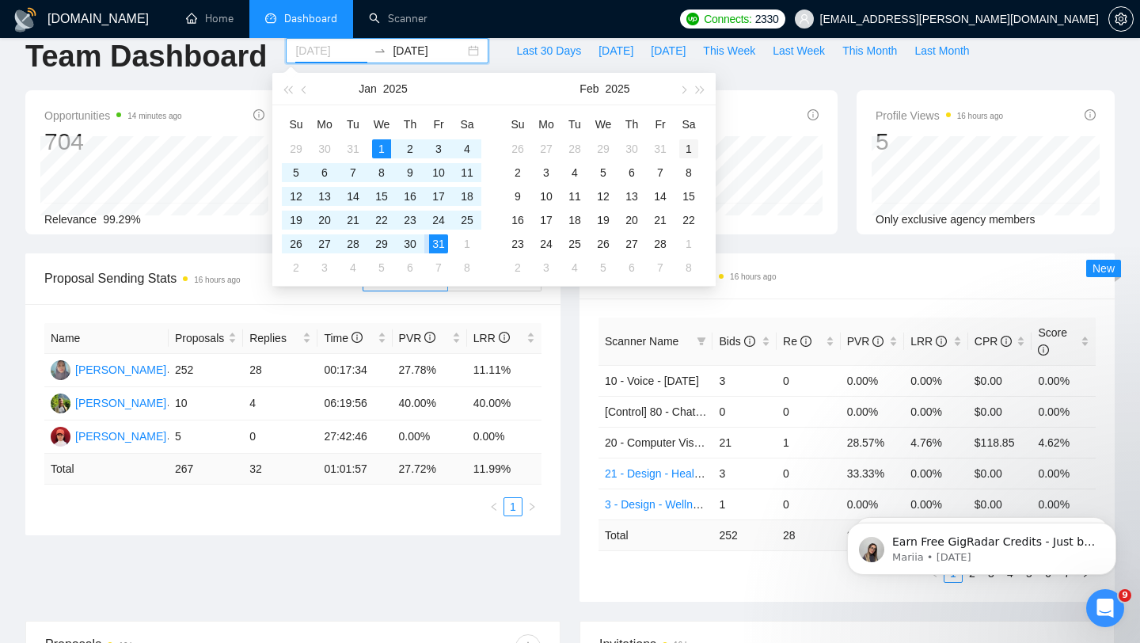
type input "[DATE]"
click at [684, 149] on div "1" at bounding box center [688, 148] width 19 height 19
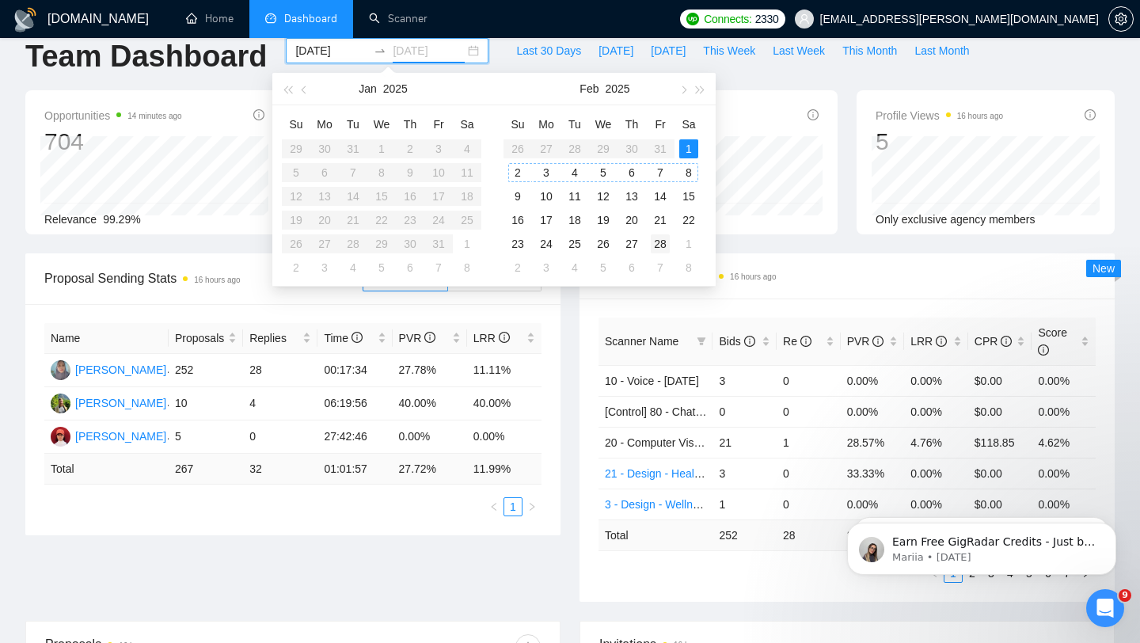
type input "[DATE]"
click at [657, 244] on div "28" at bounding box center [660, 243] width 19 height 19
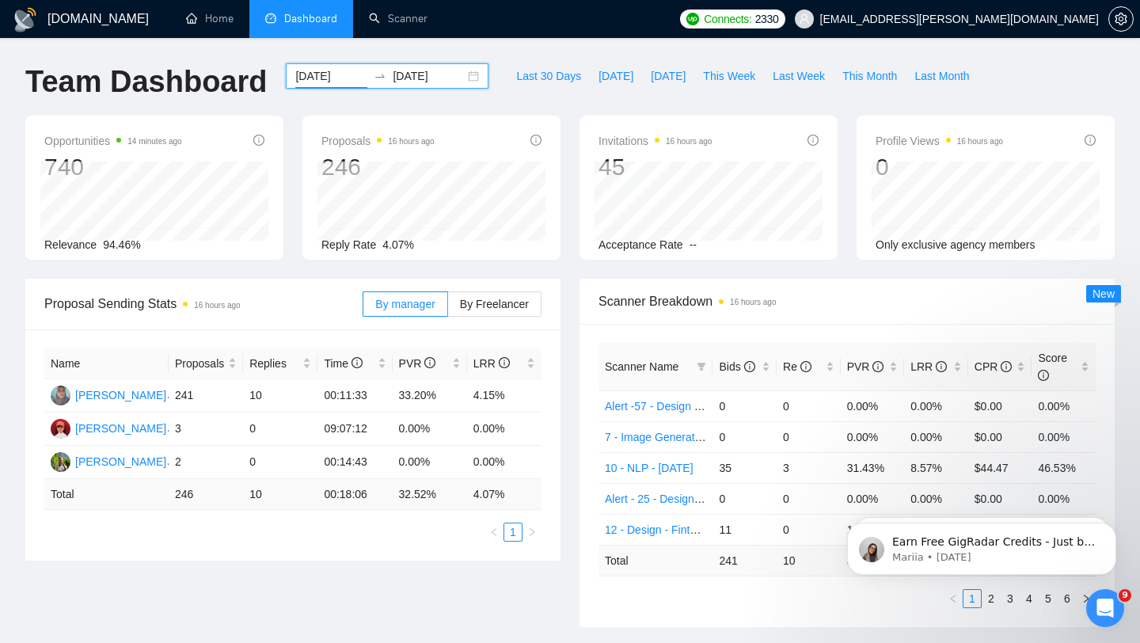
click at [333, 77] on input "[DATE]" at bounding box center [331, 75] width 72 height 17
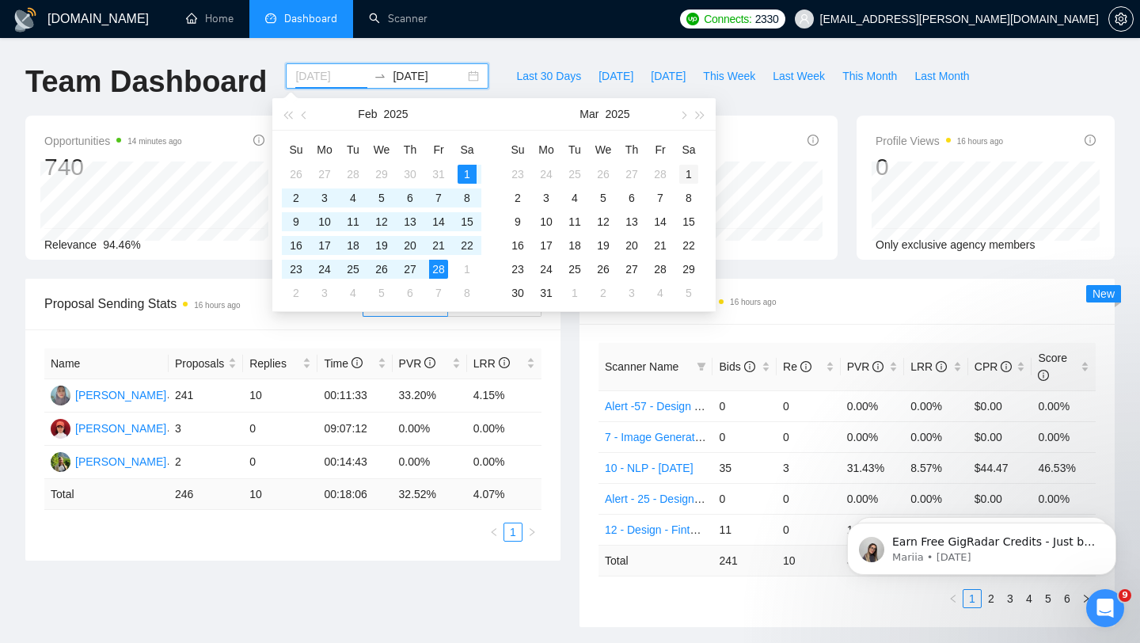
type input "[DATE]"
click at [685, 175] on div "1" at bounding box center [688, 174] width 19 height 19
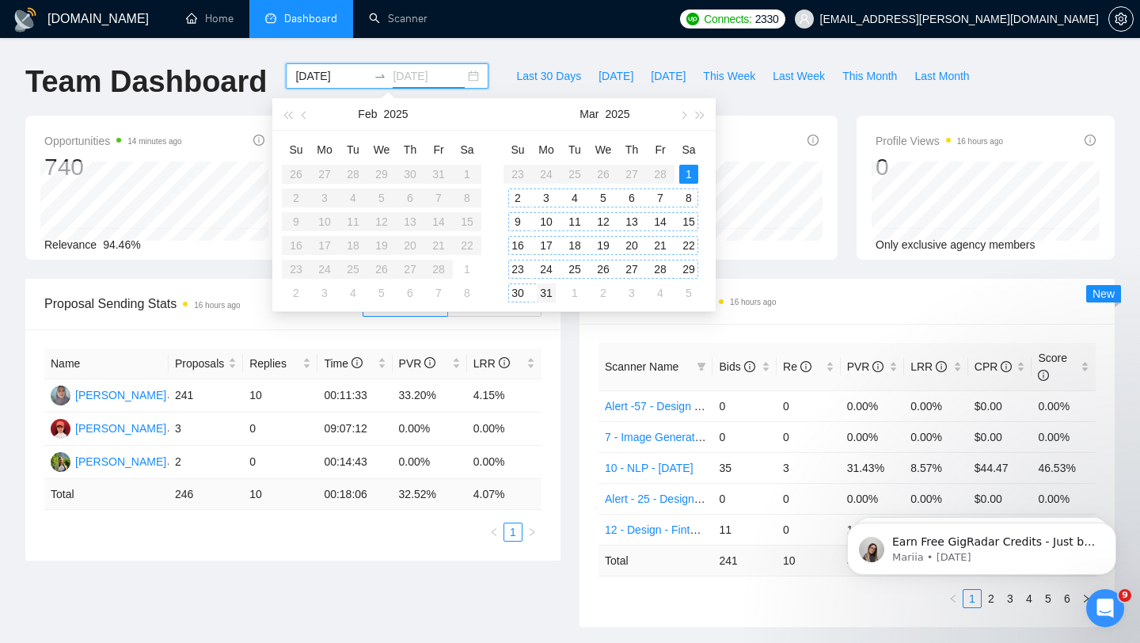
type input "[DATE]"
click at [553, 288] on div "31" at bounding box center [546, 292] width 19 height 19
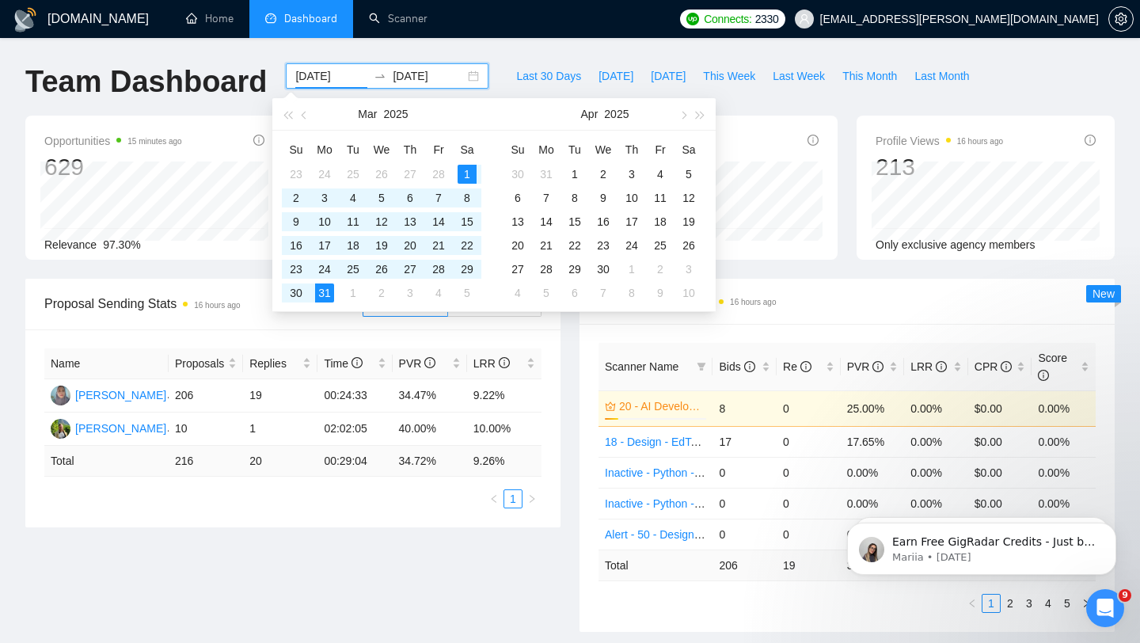
click at [322, 73] on input "[DATE]" at bounding box center [331, 75] width 72 height 17
type input "[DATE]"
click at [574, 169] on div "1" at bounding box center [574, 174] width 19 height 19
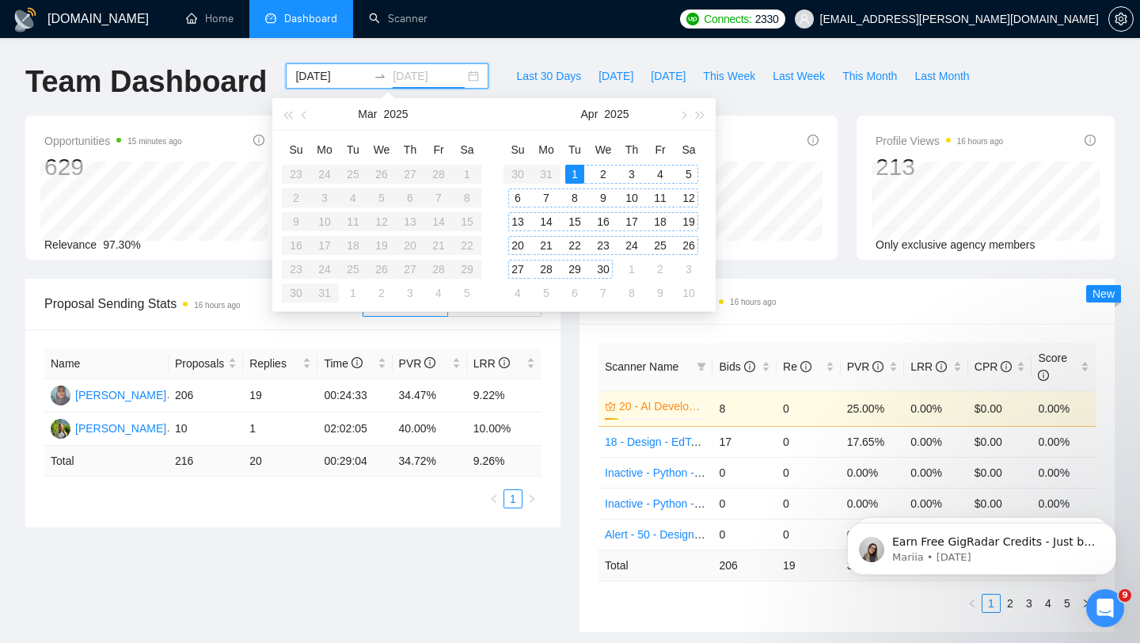
click at [605, 268] on div "30" at bounding box center [603, 269] width 19 height 19
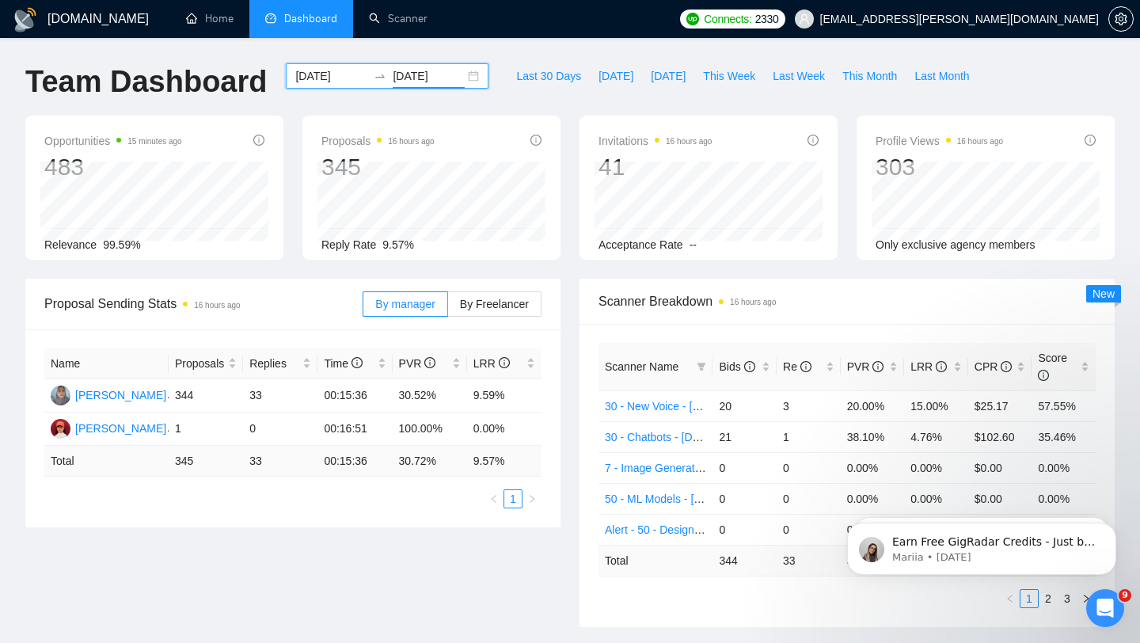
click at [408, 74] on input "[DATE]" at bounding box center [429, 75] width 72 height 17
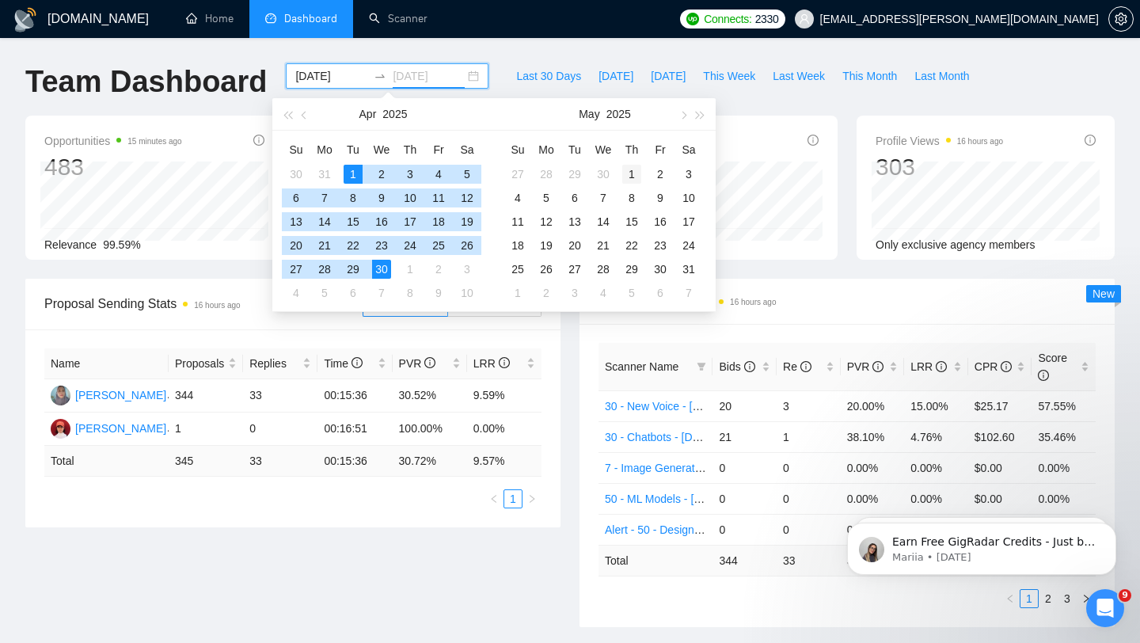
type input "[DATE]"
click at [626, 173] on div "1" at bounding box center [631, 174] width 19 height 19
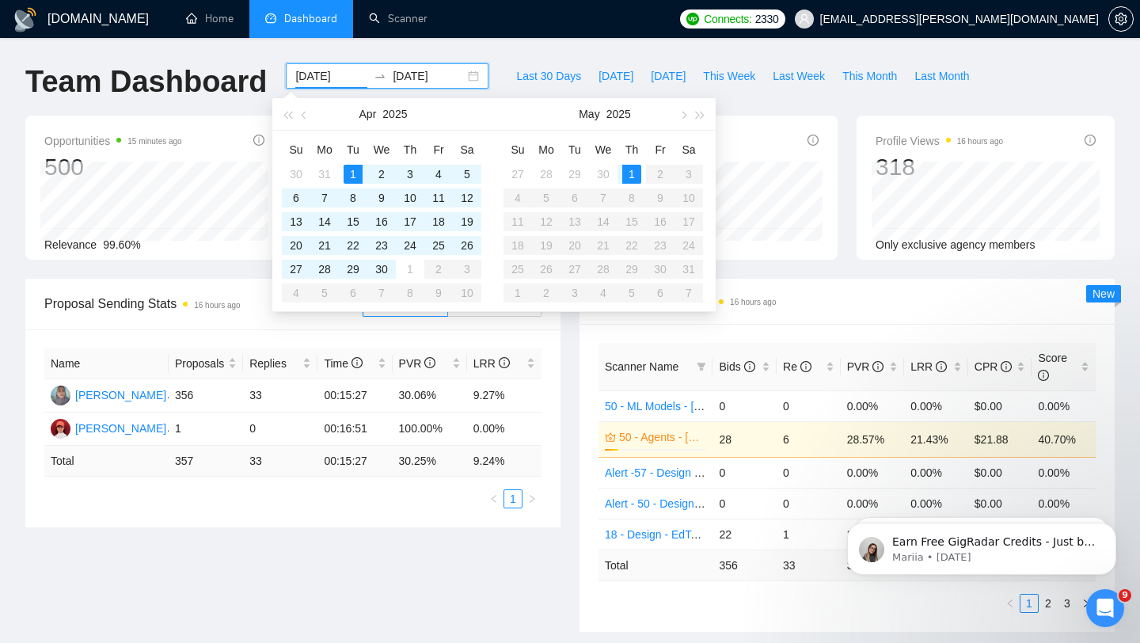
click at [686, 268] on table "Su Mo Tu We Th Fr Sa 27 28 29 30 1 2 3 4 5 6 7 8 9 10 11 12 13 14 15 16 17 18 1…" at bounding box center [604, 221] width 200 height 168
type input "[DATE]"
click at [635, 176] on div "1" at bounding box center [631, 174] width 19 height 19
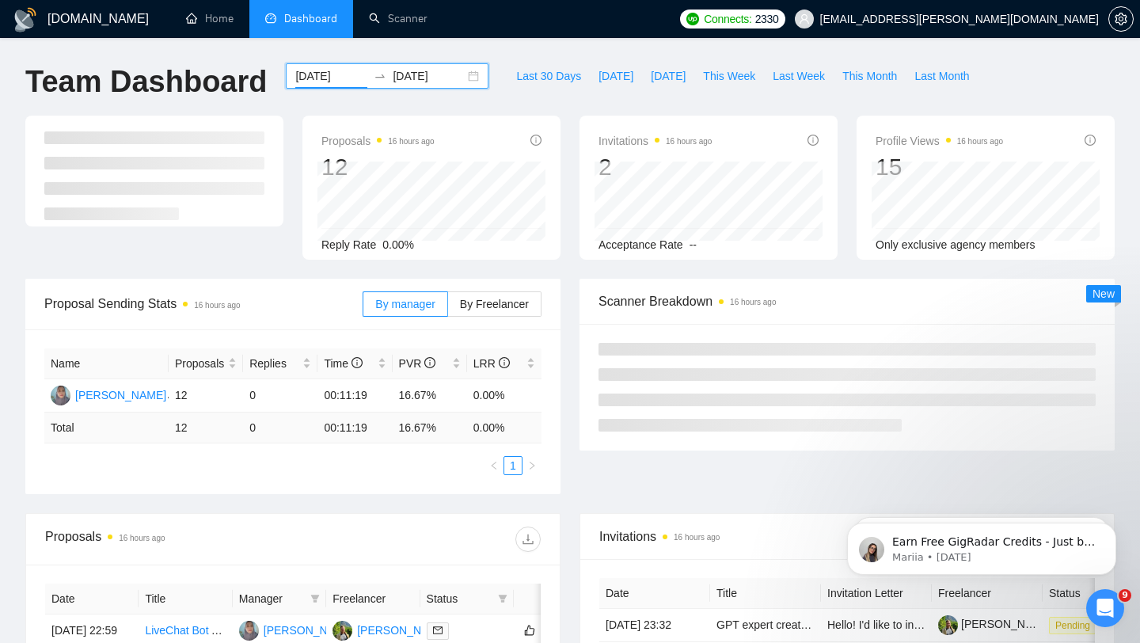
click at [429, 78] on input "[DATE]" at bounding box center [429, 75] width 72 height 17
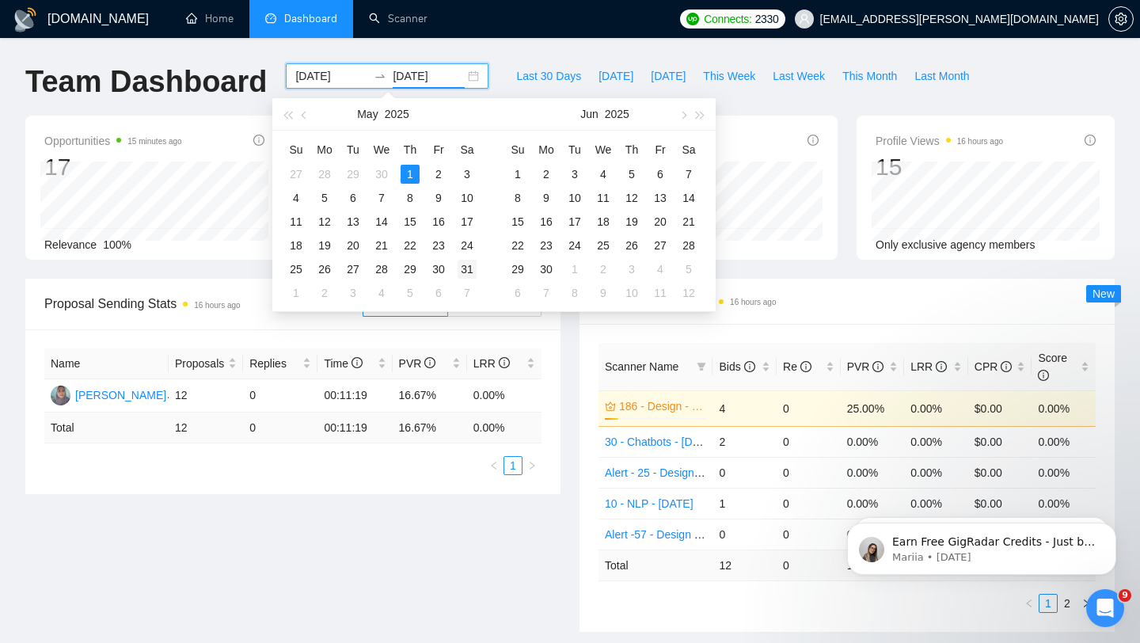
type input "[DATE]"
click at [467, 270] on div "31" at bounding box center [467, 269] width 19 height 19
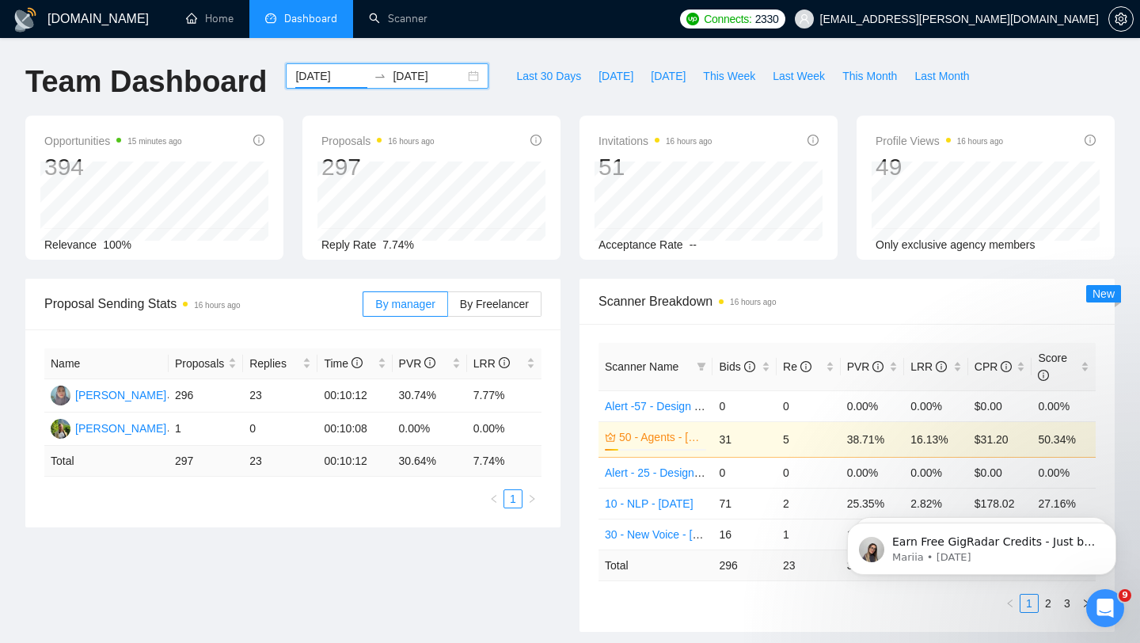
click at [390, 512] on div "Name Proposals Replies Time PVR LRR [PERSON_NAME] 296 23 00:10:12 30.74% 7.77% …" at bounding box center [292, 428] width 535 height 198
click at [215, 14] on link "Home" at bounding box center [210, 18] width 48 height 13
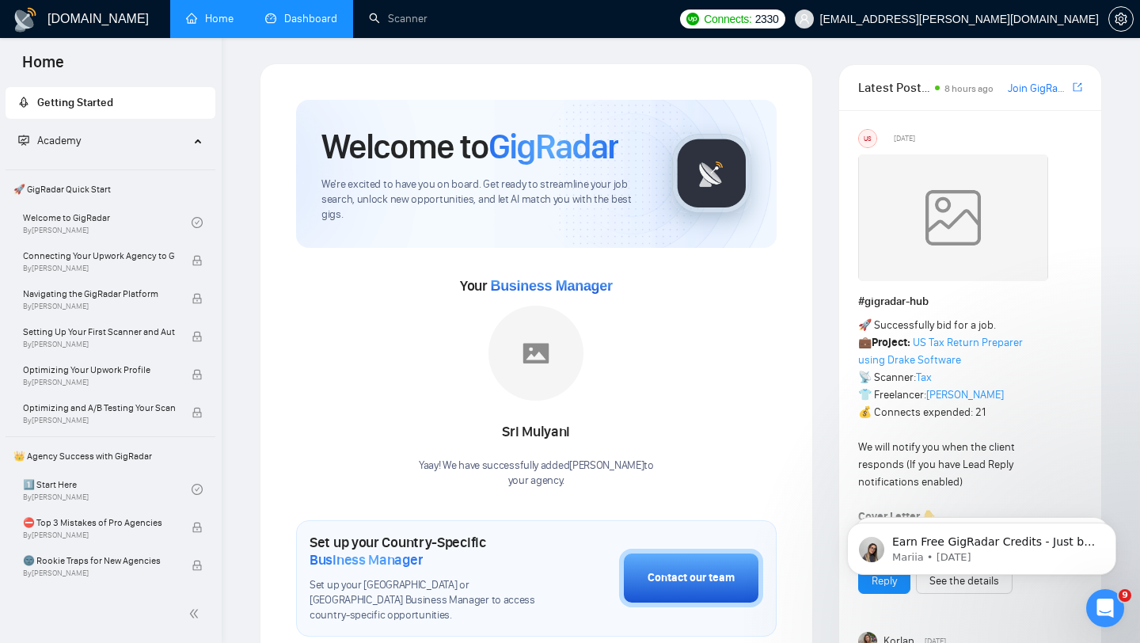
click at [297, 22] on link "Dashboard" at bounding box center [301, 18] width 72 height 13
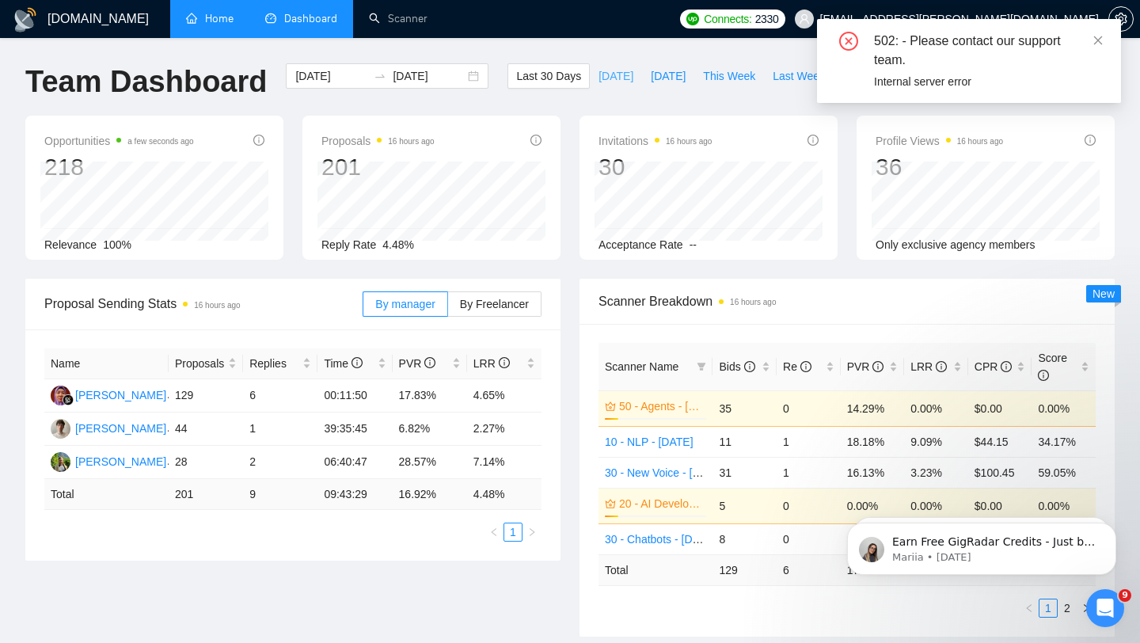
click at [604, 82] on span "[DATE]" at bounding box center [616, 75] width 35 height 17
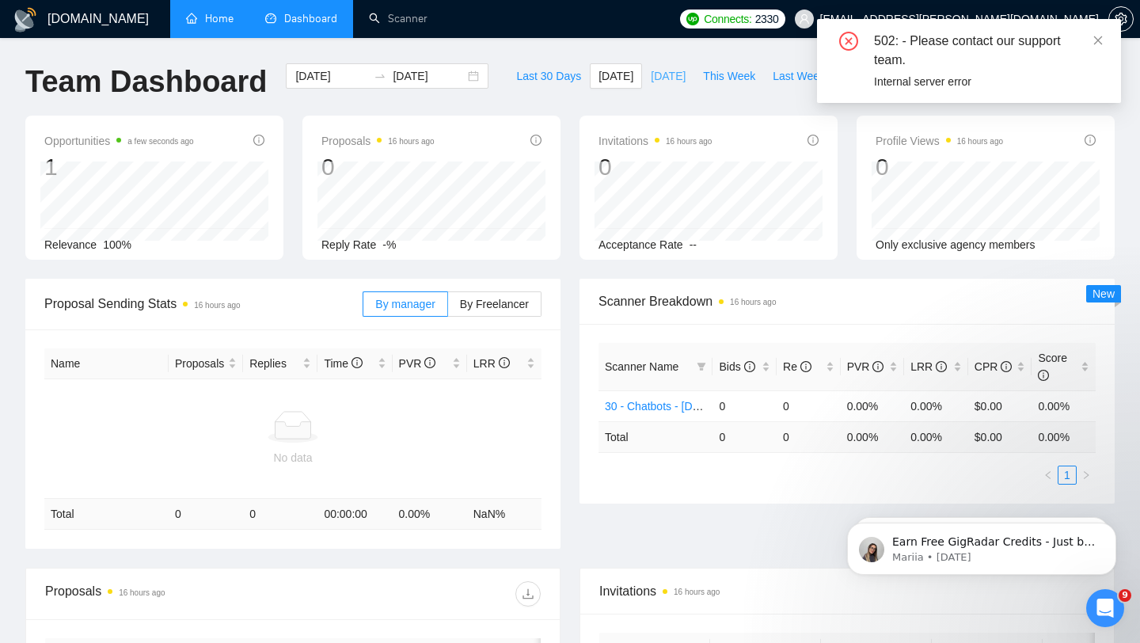
click at [657, 75] on span "[DATE]" at bounding box center [668, 75] width 35 height 17
type input "[DATE]"
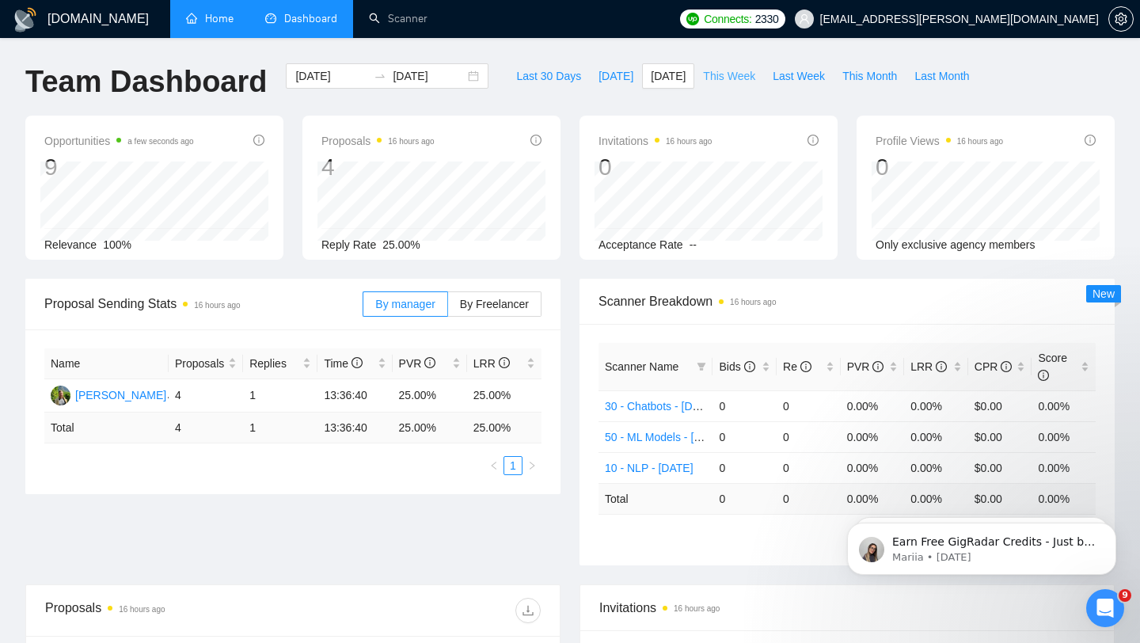
click at [717, 78] on span "This Week" at bounding box center [729, 75] width 52 height 17
type input "[DATE]"
click at [803, 78] on span "Last Week" at bounding box center [799, 75] width 52 height 17
type input "[DATE]"
